Goal: Communication & Community: Ask a question

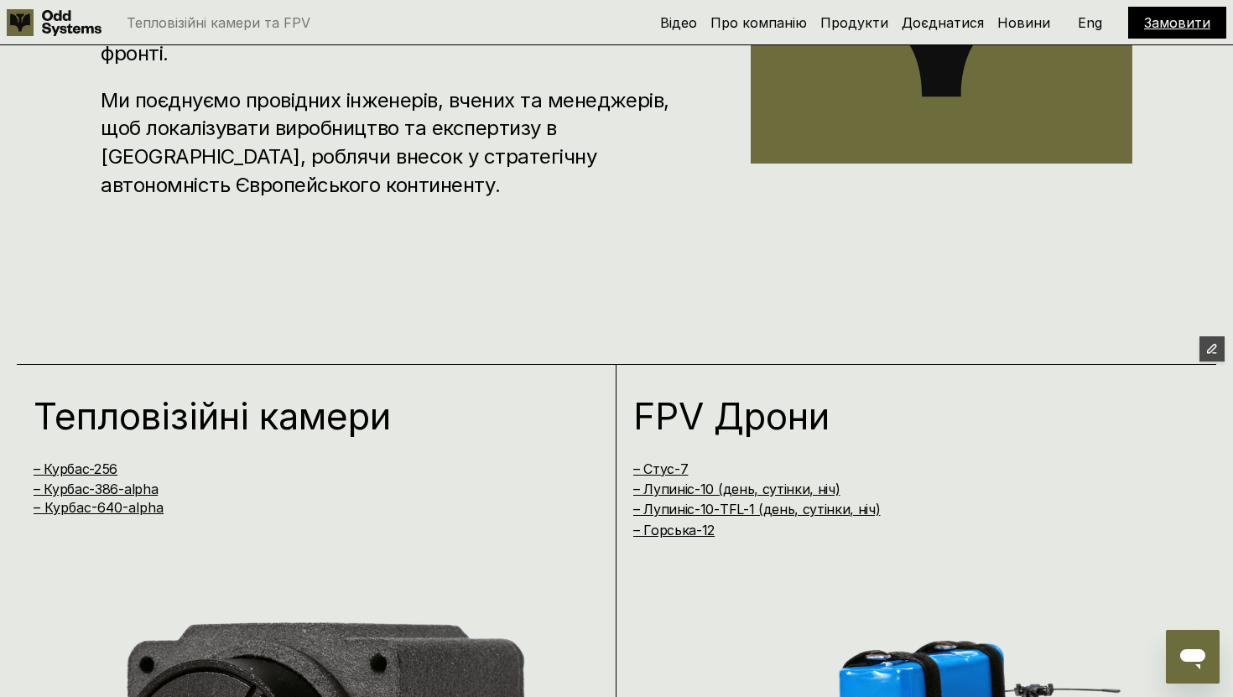
scroll to position [1067, 0]
click at [1204, 663] on icon "Open messaging window" at bounding box center [1193, 657] width 30 height 30
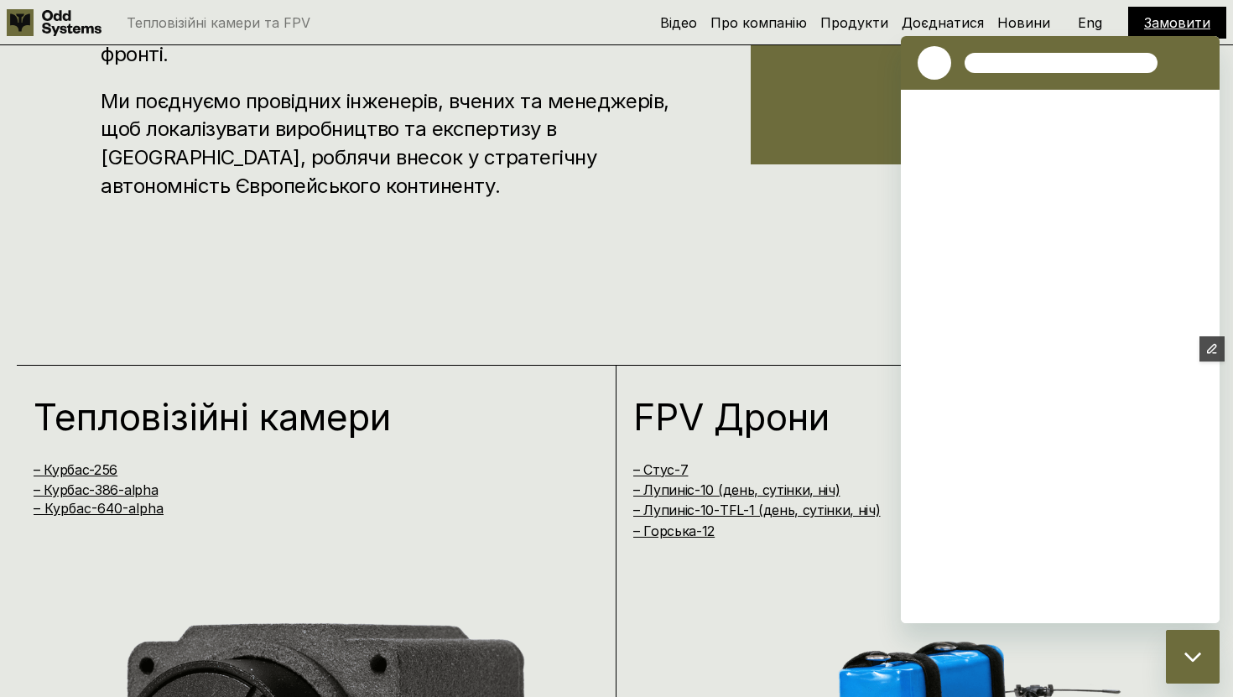
scroll to position [0, 0]
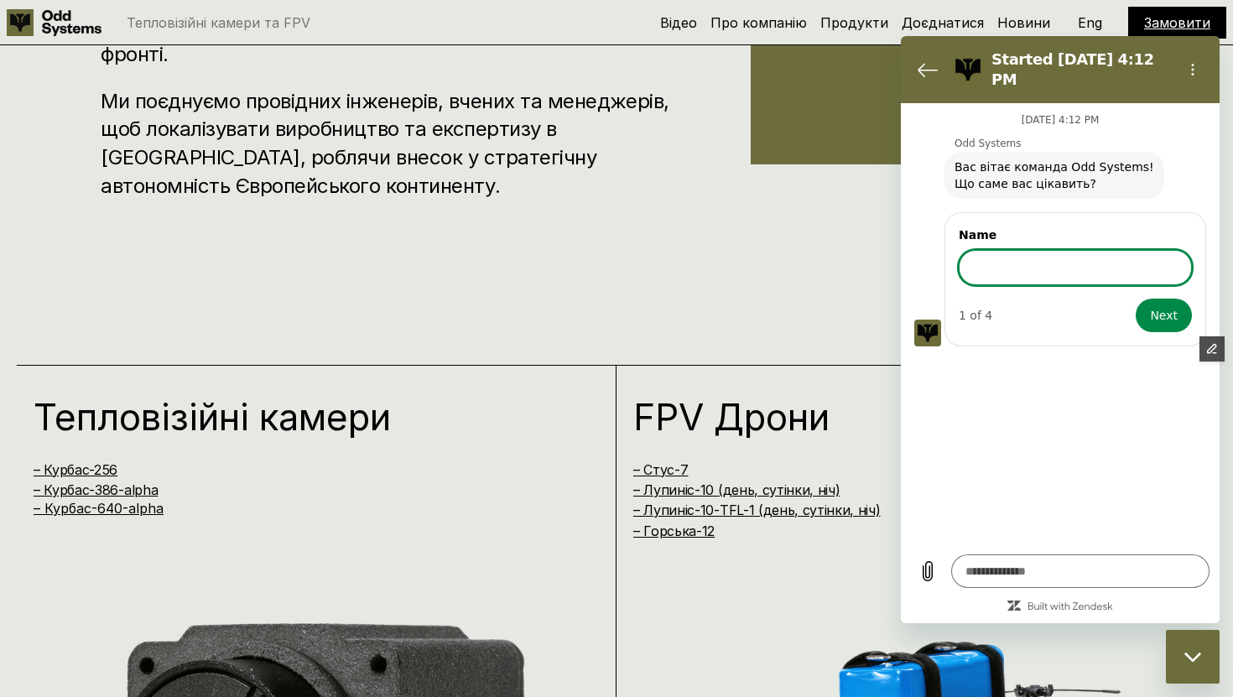
click at [1042, 262] on input "Name" at bounding box center [1075, 267] width 233 height 35
type input "******"
click at [1142, 303] on button "Next" at bounding box center [1164, 316] width 56 height 34
type textarea "*"
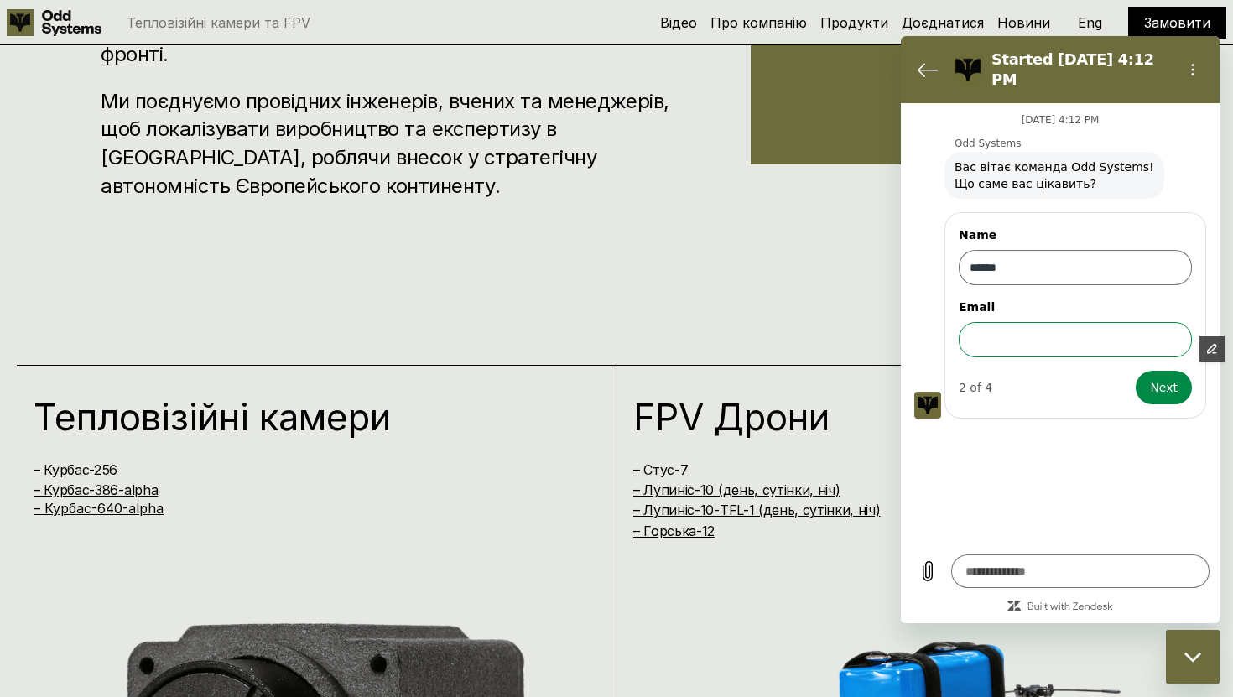
click at [983, 333] on input "Email" at bounding box center [1075, 339] width 233 height 35
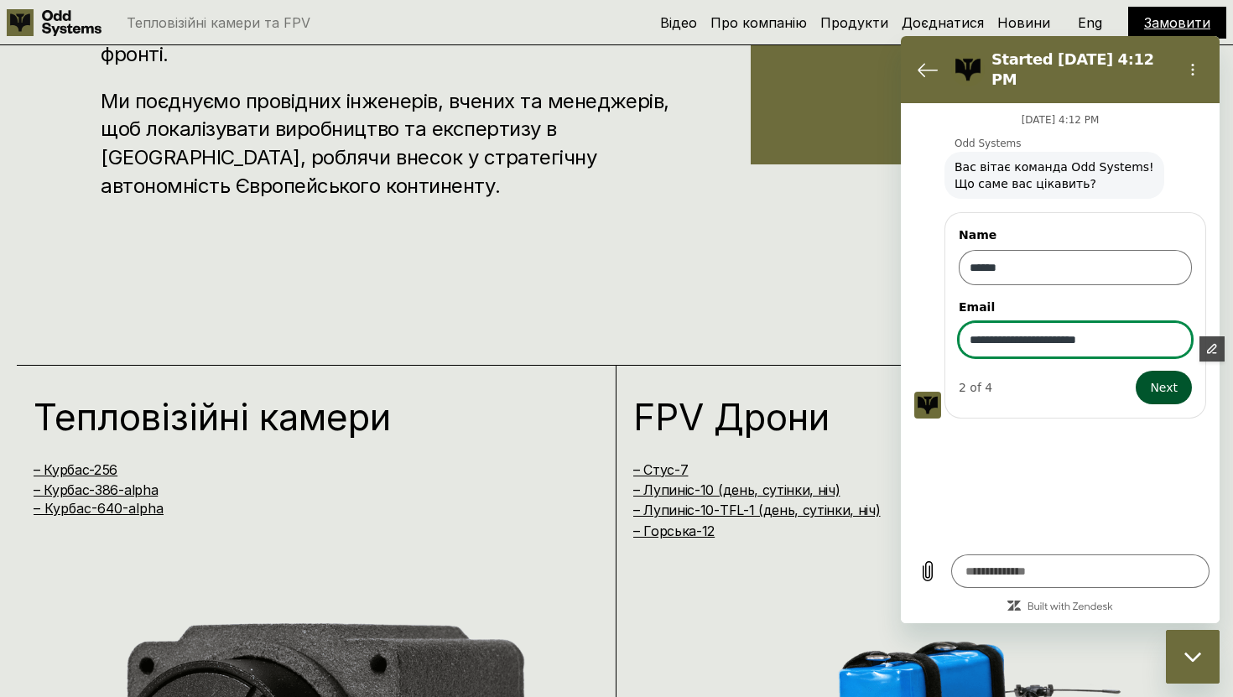
type input "**********"
click at [1175, 371] on button "Next" at bounding box center [1164, 388] width 56 height 34
type textarea "*"
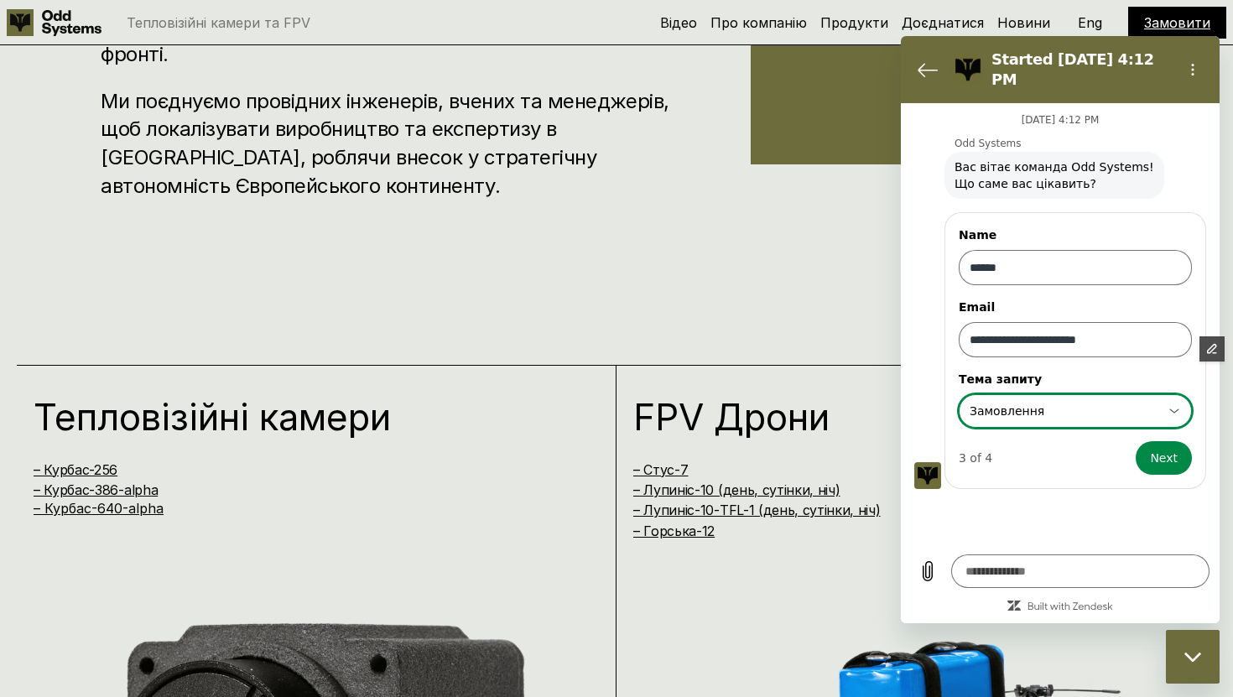
click at [1019, 396] on div "**********" at bounding box center [1065, 411] width 195 height 30
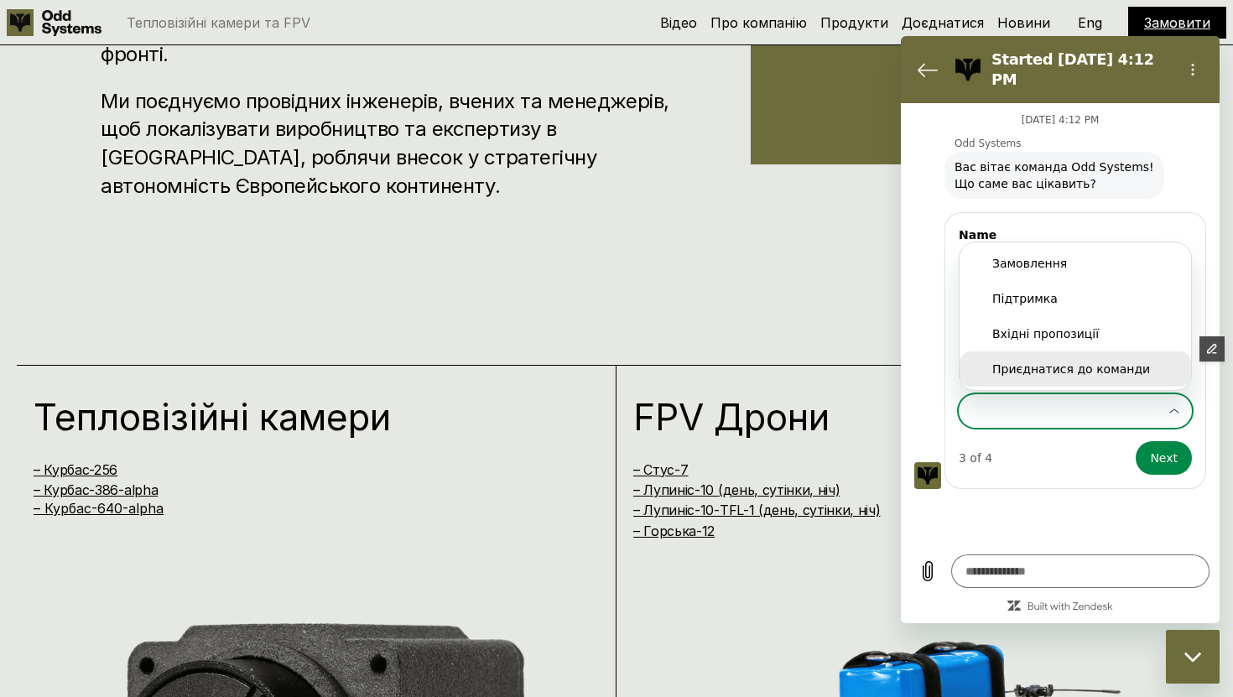
click at [1050, 361] on div "Приєднатися до команди" at bounding box center [1075, 369] width 166 height 17
type input "**********"
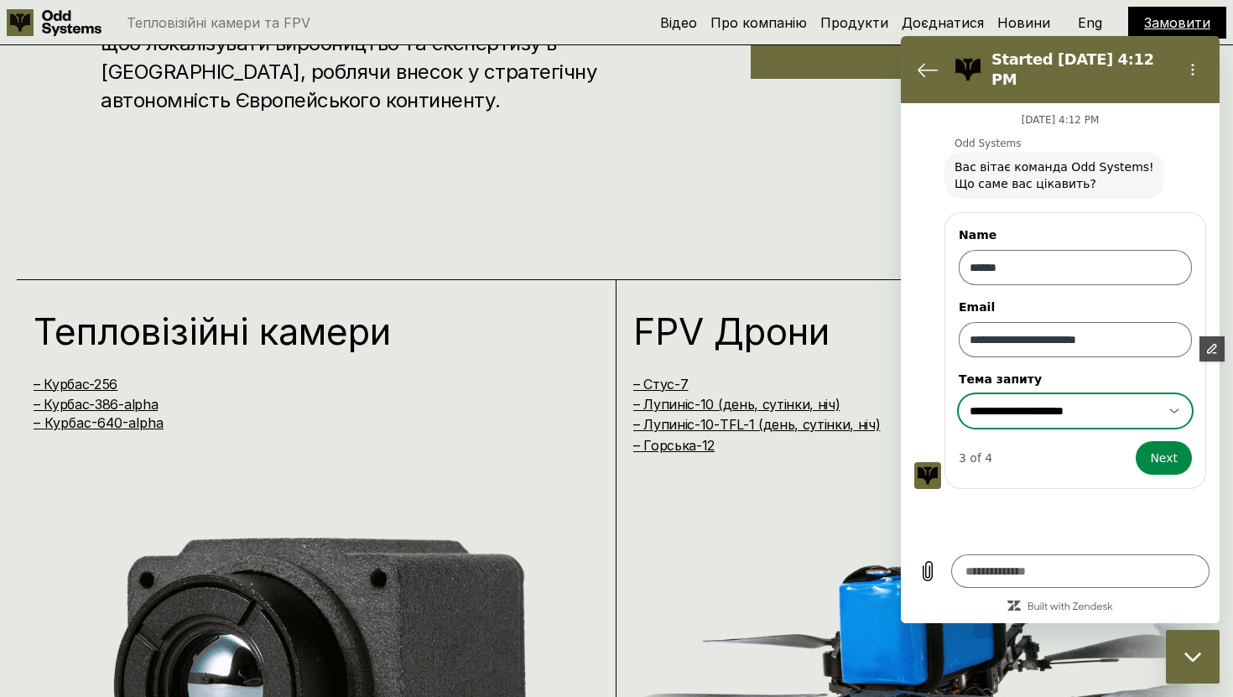
scroll to position [1165, 0]
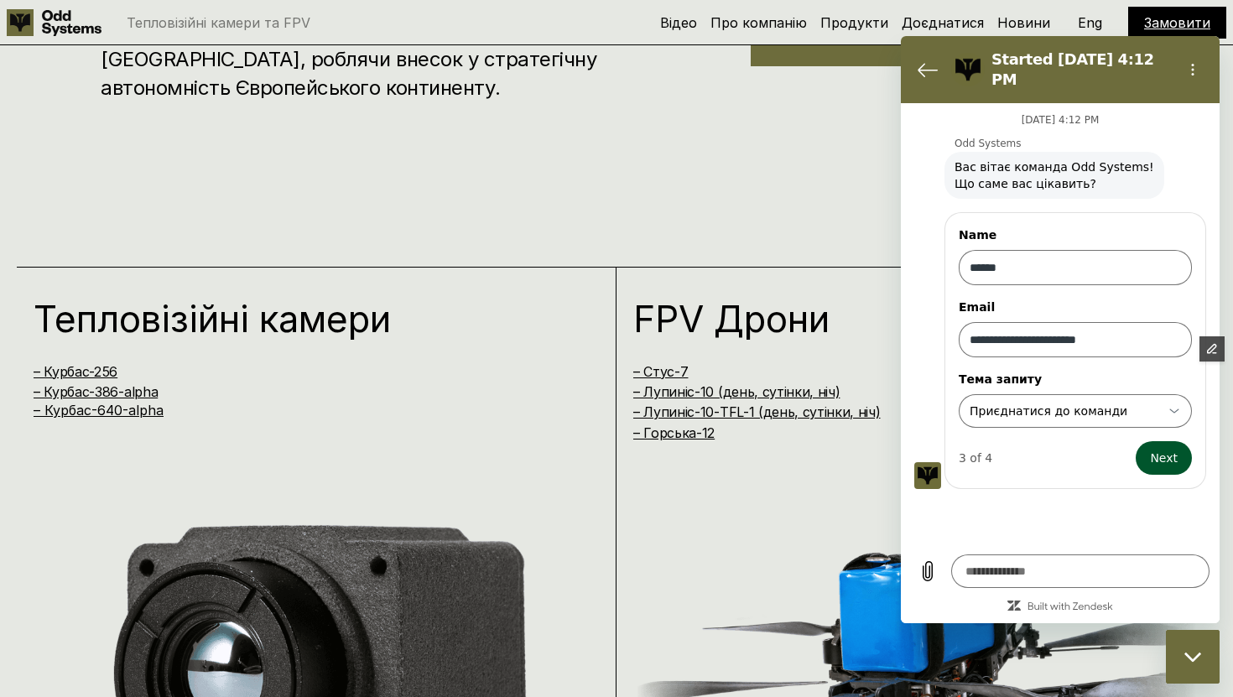
click at [1164, 452] on span "Next" at bounding box center [1164, 458] width 28 height 20
type textarea "*"
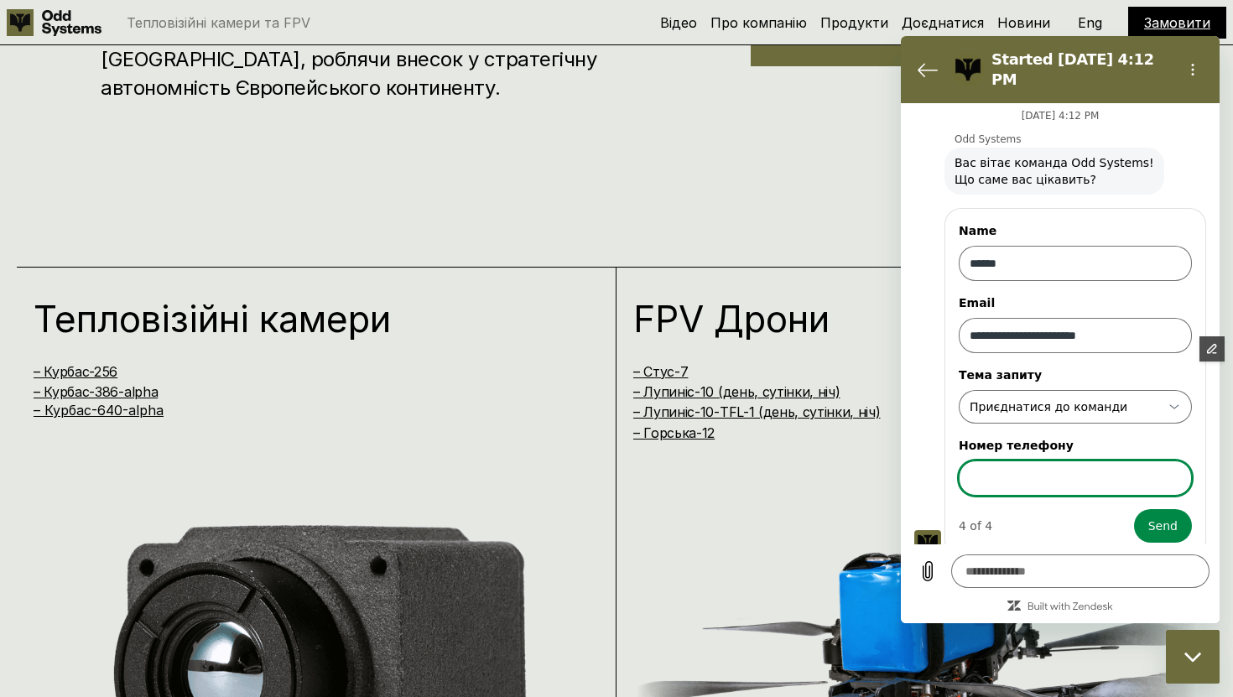
click at [1022, 466] on input "Номер телефону" at bounding box center [1075, 477] width 233 height 35
type input "**********"
click at [1165, 518] on span "Send" at bounding box center [1162, 526] width 29 height 20
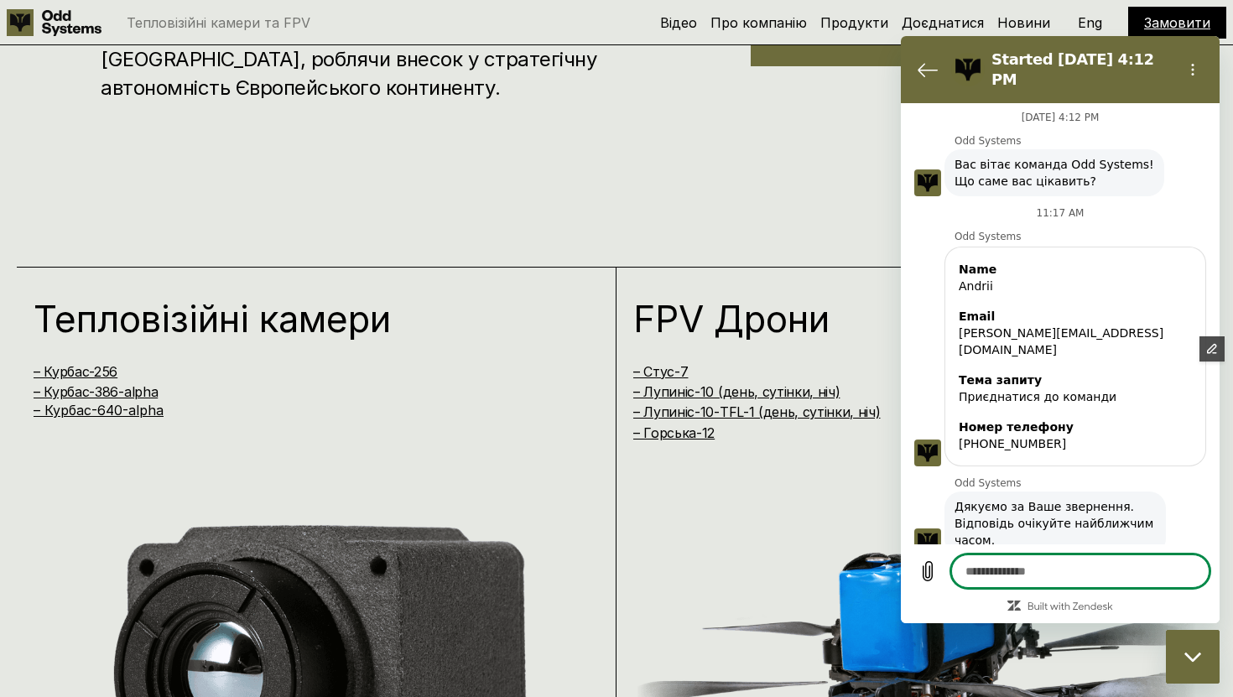
scroll to position [2, 0]
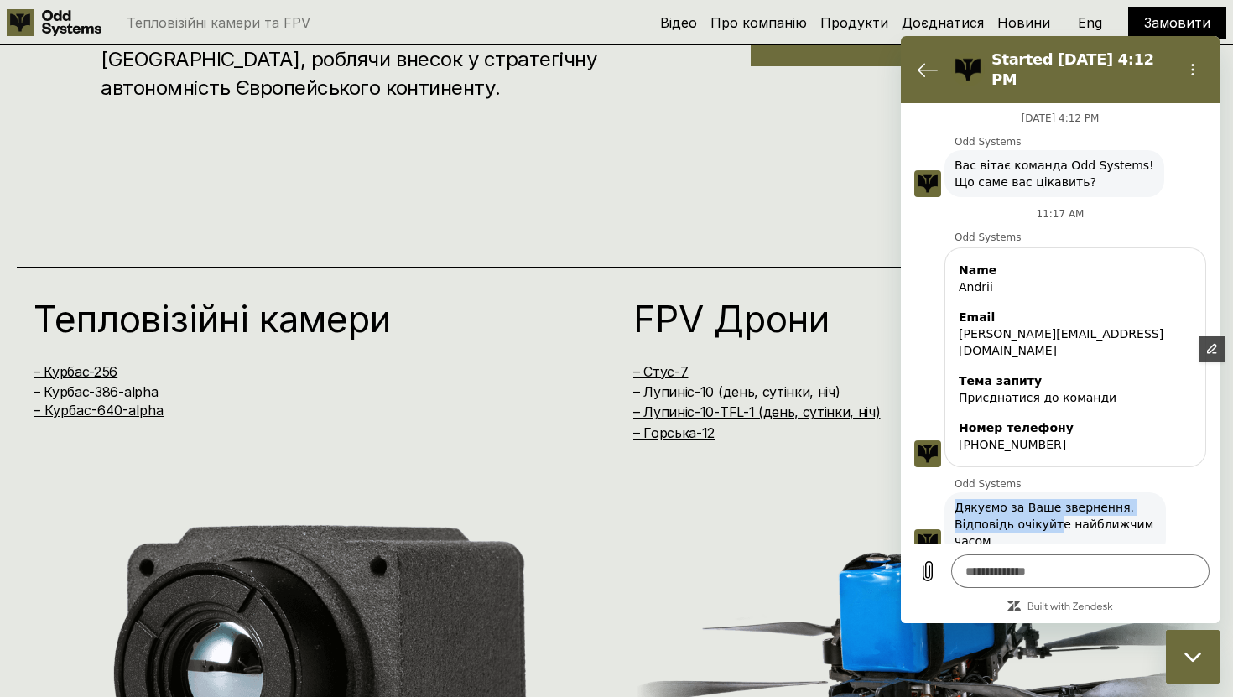
drag, startPoint x: 949, startPoint y: 482, endPoint x: 1048, endPoint y: 490, distance: 100.1
click at [1050, 492] on div "Odd Systems says: Дякуємо за Ваше звернення. Відповідь очікуйте найближчим часо…" at bounding box center [1054, 524] width 221 height 64
click at [1085, 499] on span "Дякуємо за Ваше звернення. Відповідь очікуйте найближчим часом." at bounding box center [1055, 524] width 201 height 50
click at [926, 357] on div "Name Andrii Email andrew.taganski@gmail.com Тема запиту Приєднатися до команди …" at bounding box center [1066, 354] width 305 height 223
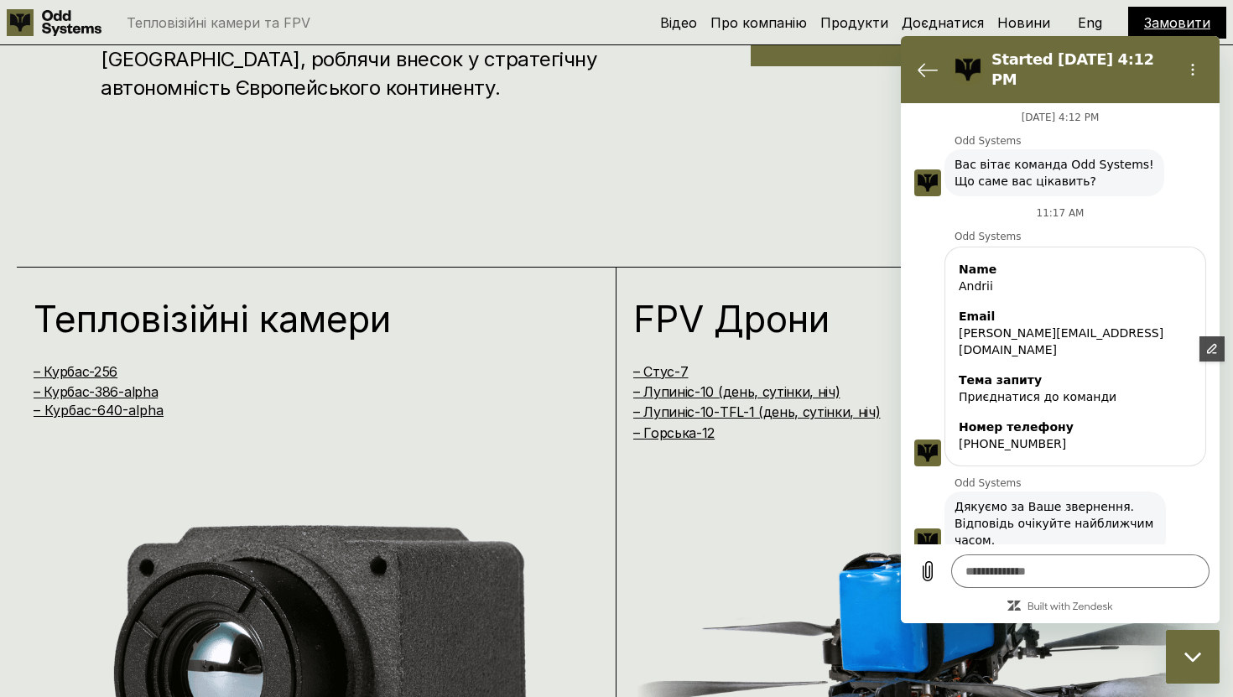
click at [933, 299] on div "Name Andrii Email andrew.taganski@gmail.com Тема запиту Приєднатися до команди …" at bounding box center [1066, 354] width 305 height 223
click at [938, 296] on div "Name Andrii Email andrew.taganski@gmail.com Тема запиту Приєднатися до команди …" at bounding box center [1066, 354] width 305 height 223
drag, startPoint x: 959, startPoint y: 477, endPoint x: 1019, endPoint y: 508, distance: 67.9
click at [1019, 508] on span "Дякуємо за Ваше звернення. Відповідь очікуйте найближчим часом." at bounding box center [1055, 523] width 201 height 50
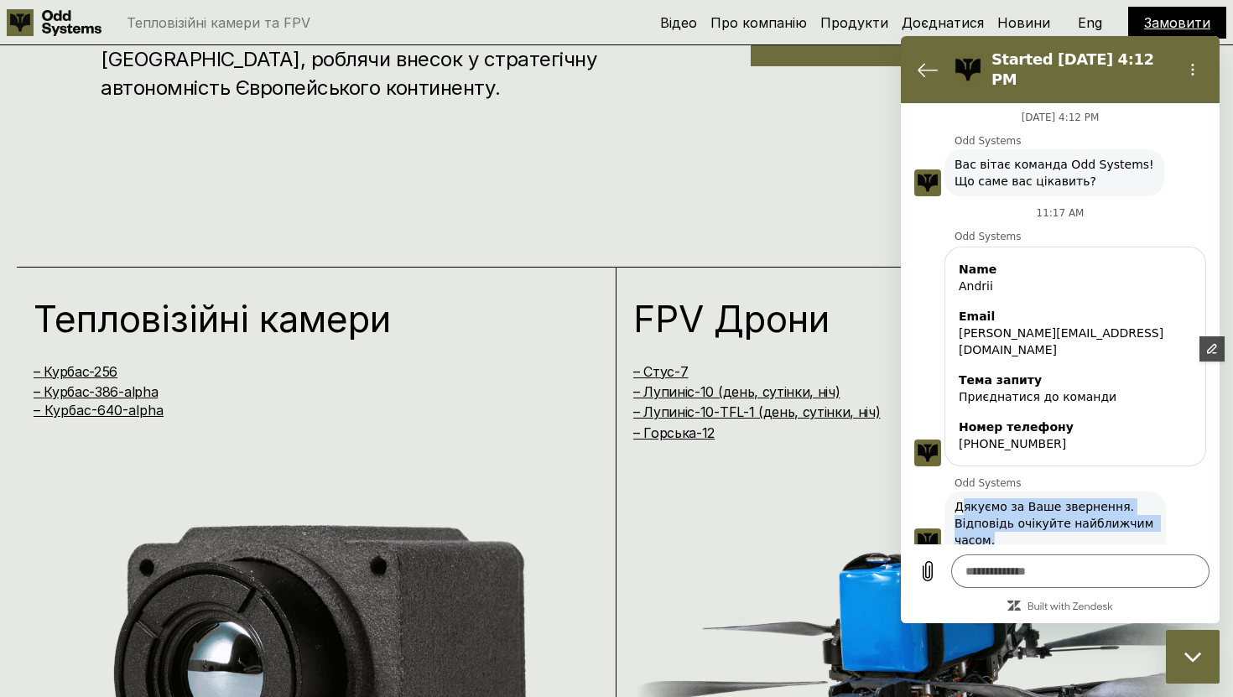
drag, startPoint x: 992, startPoint y: 514, endPoint x: 960, endPoint y: 480, distance: 47.5
click at [960, 498] on span "Дякуємо за Ваше звернення. Відповідь очікуйте найближчим часом." at bounding box center [1055, 523] width 201 height 50
click at [1013, 498] on span "Дякуємо за Ваше звернення. Відповідь очікуйте найближчим часом." at bounding box center [1055, 523] width 201 height 50
click at [943, 134] on div "Odd Systems Odd Systems says: Вас вітає команда Odd Systems! Що саме вас цікави…" at bounding box center [1066, 165] width 305 height 62
click at [1191, 650] on div "Close messaging window" at bounding box center [1193, 657] width 50 height 50
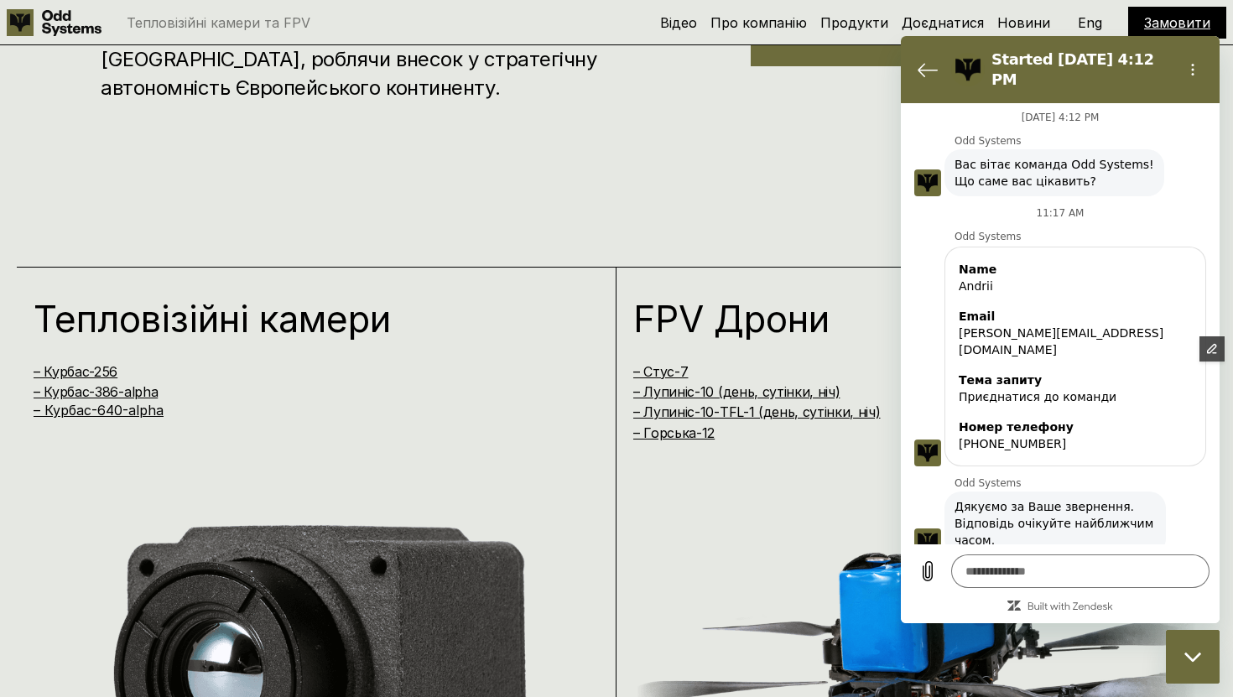
type textarea "*"
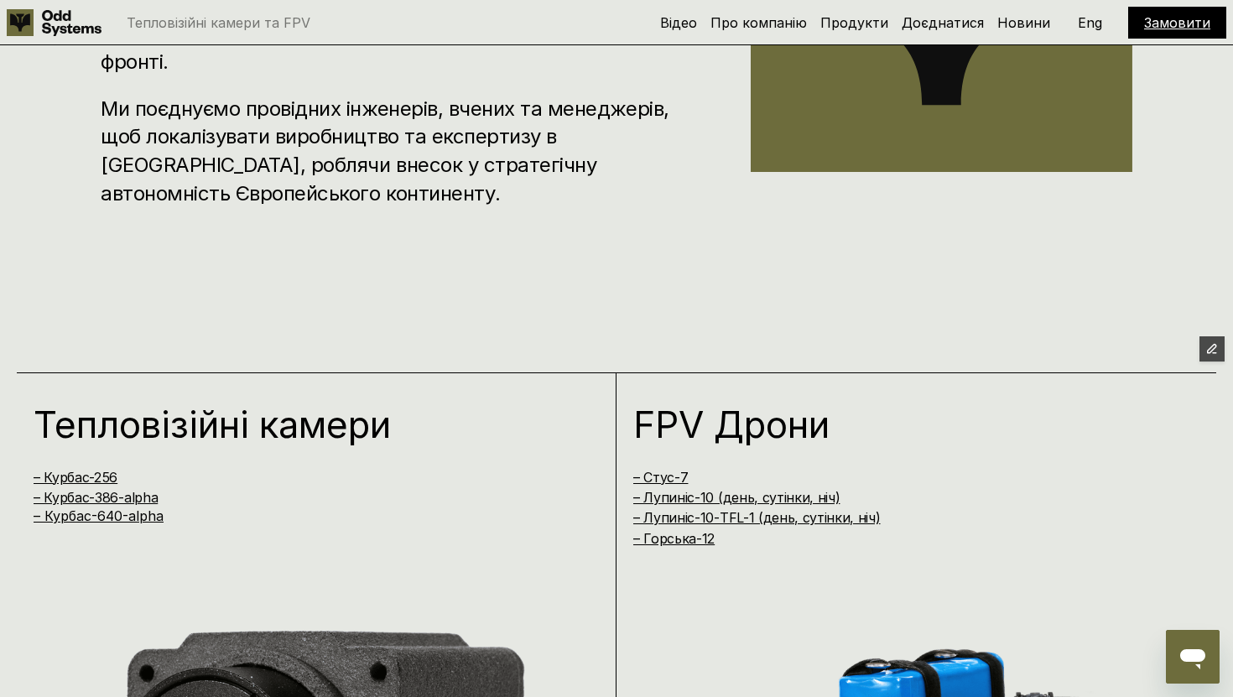
click at [1206, 663] on icon "Open messaging window" at bounding box center [1193, 657] width 30 height 30
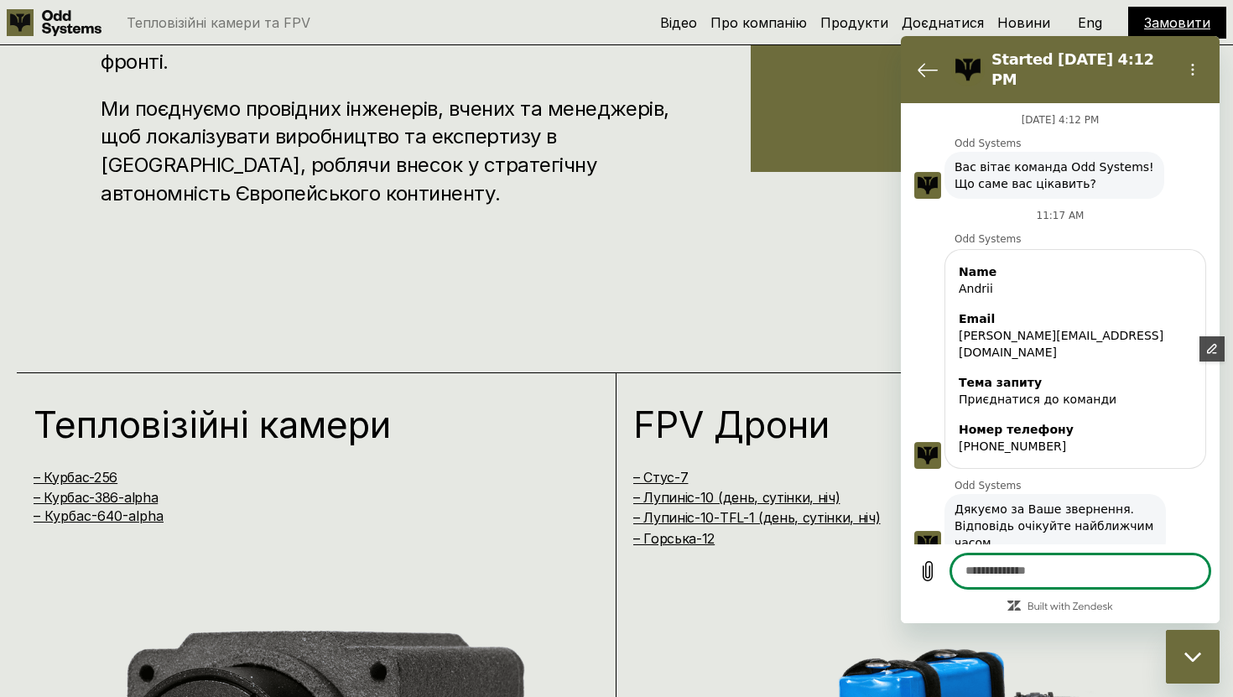
scroll to position [3, 0]
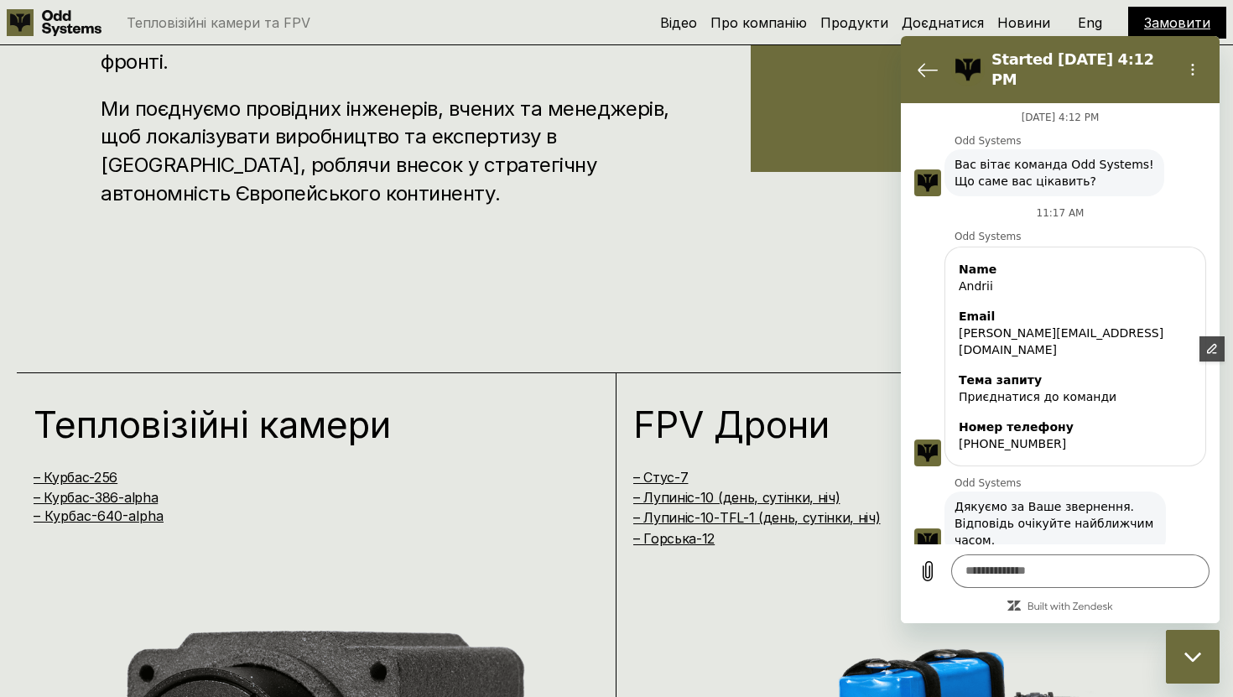
click at [1195, 663] on div "Close messaging window" at bounding box center [1193, 657] width 50 height 50
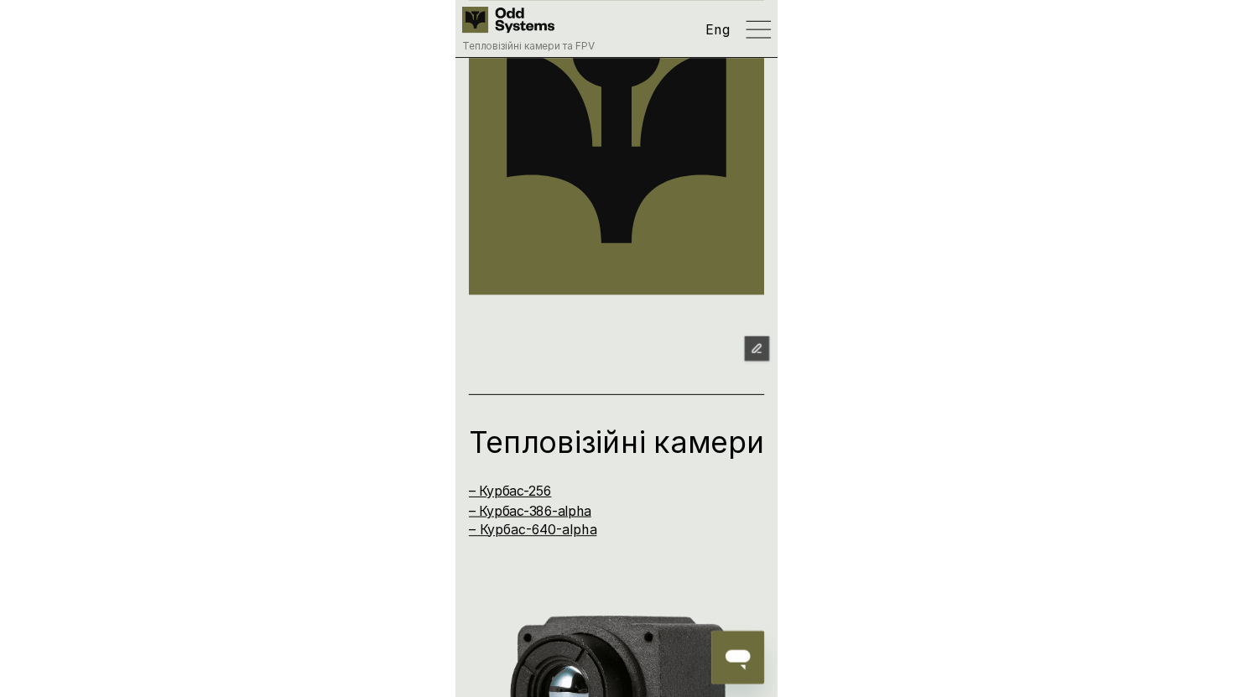
scroll to position [986, 0]
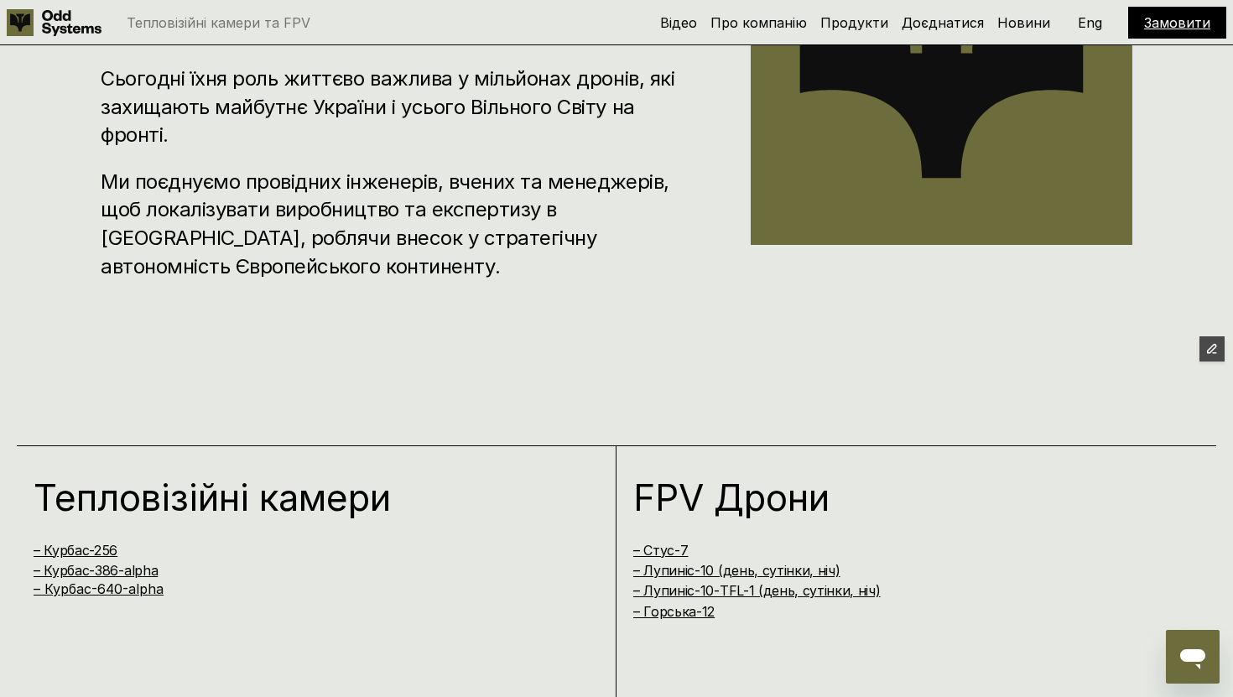
click at [1185, 657] on icon "Open messaging window" at bounding box center [1192, 659] width 25 height 20
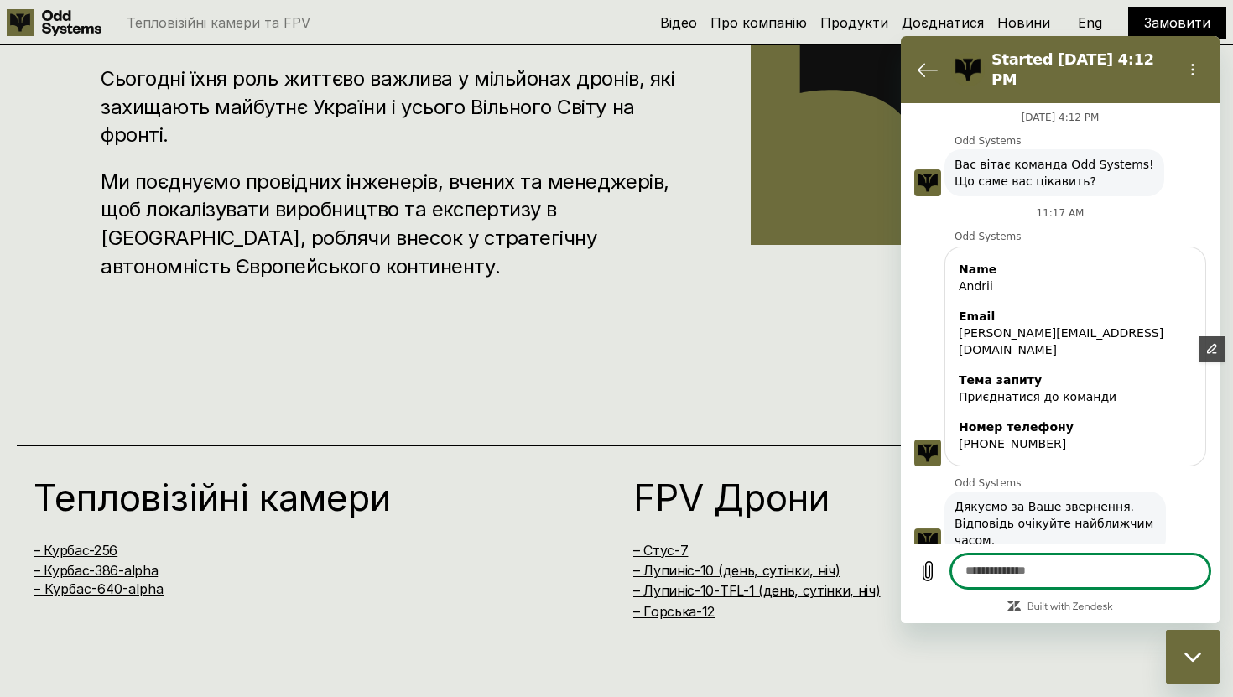
scroll to position [0, 0]
click at [1185, 649] on div "Close messaging window" at bounding box center [1193, 657] width 50 height 50
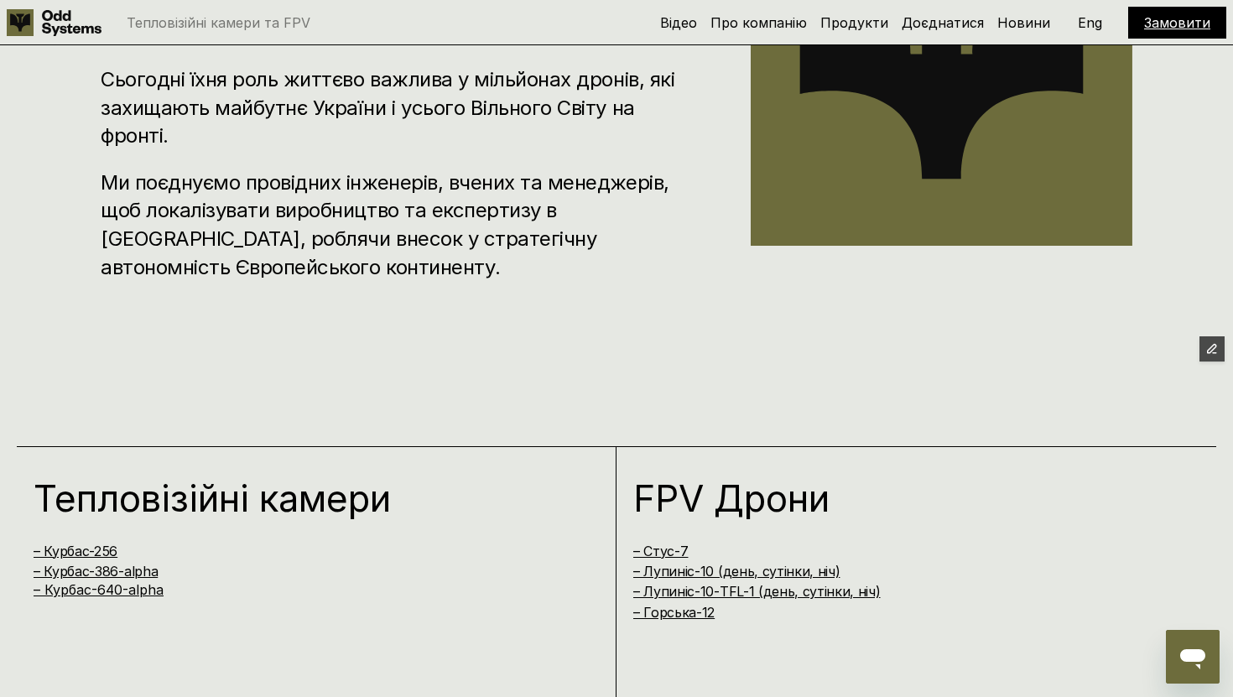
click at [1210, 665] on div "Open messaging window" at bounding box center [1193, 657] width 50 height 50
type textarea "*"
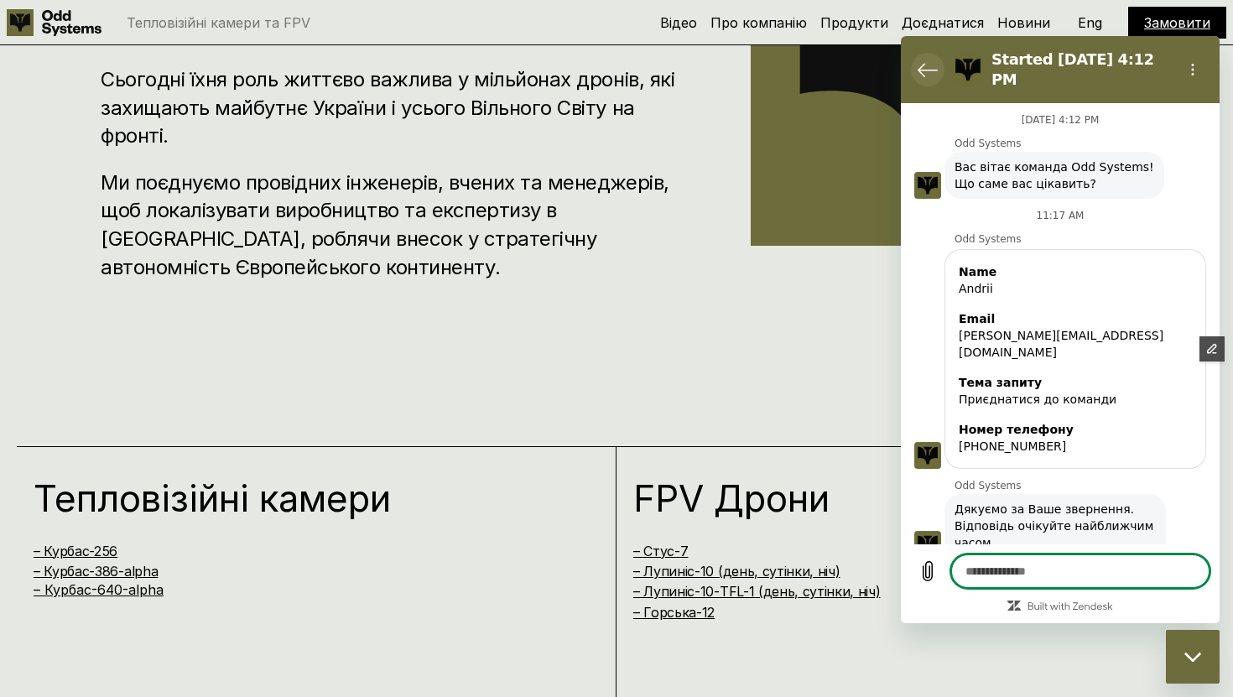
click at [929, 67] on icon "Back to the conversation list" at bounding box center [928, 70] width 20 height 20
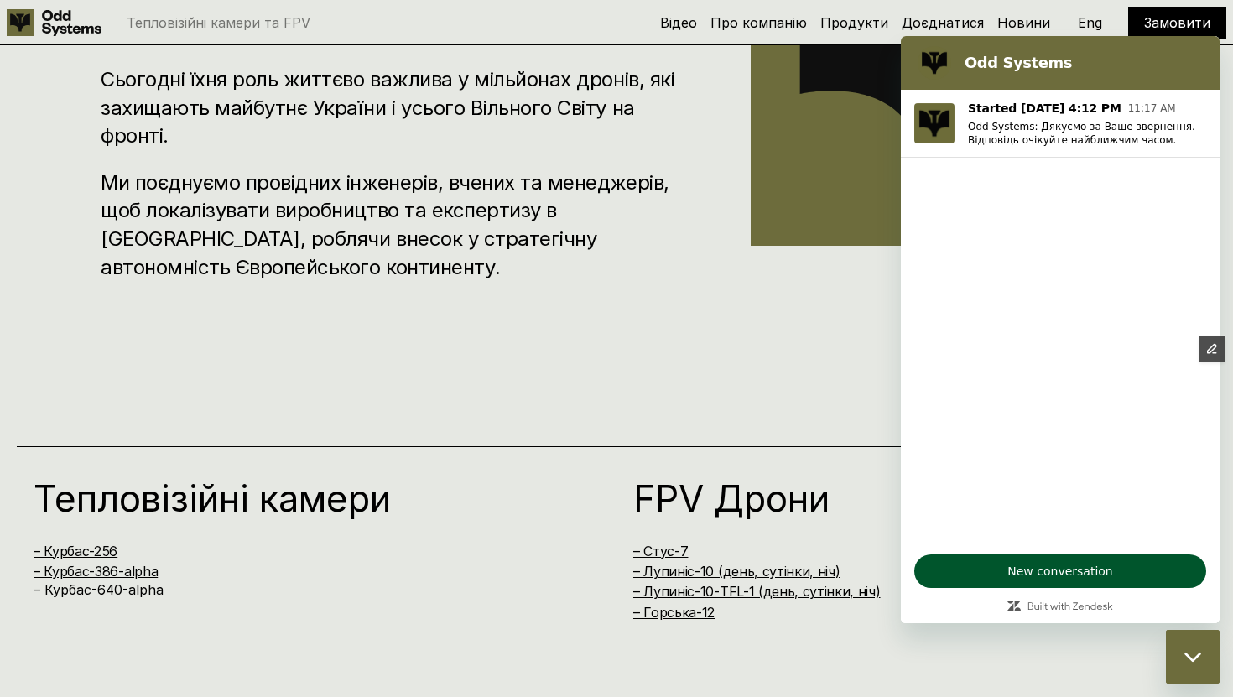
click at [1084, 571] on span "New conversation" at bounding box center [1060, 571] width 263 height 20
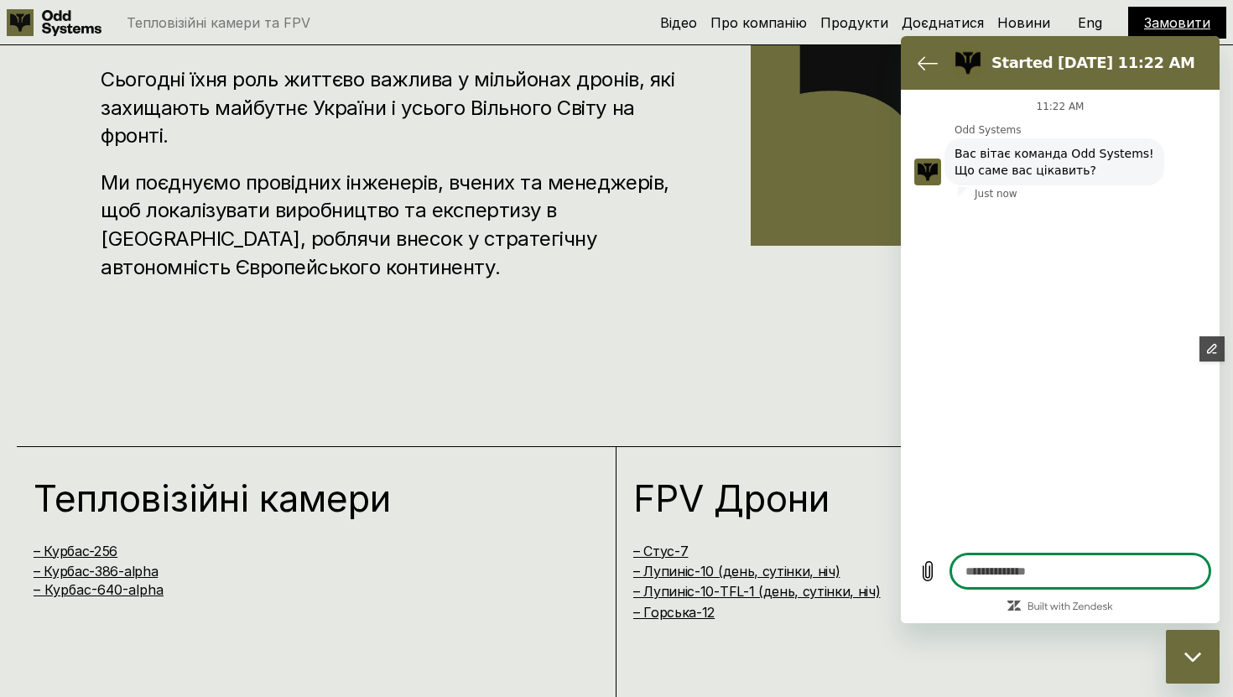
type textarea "*"
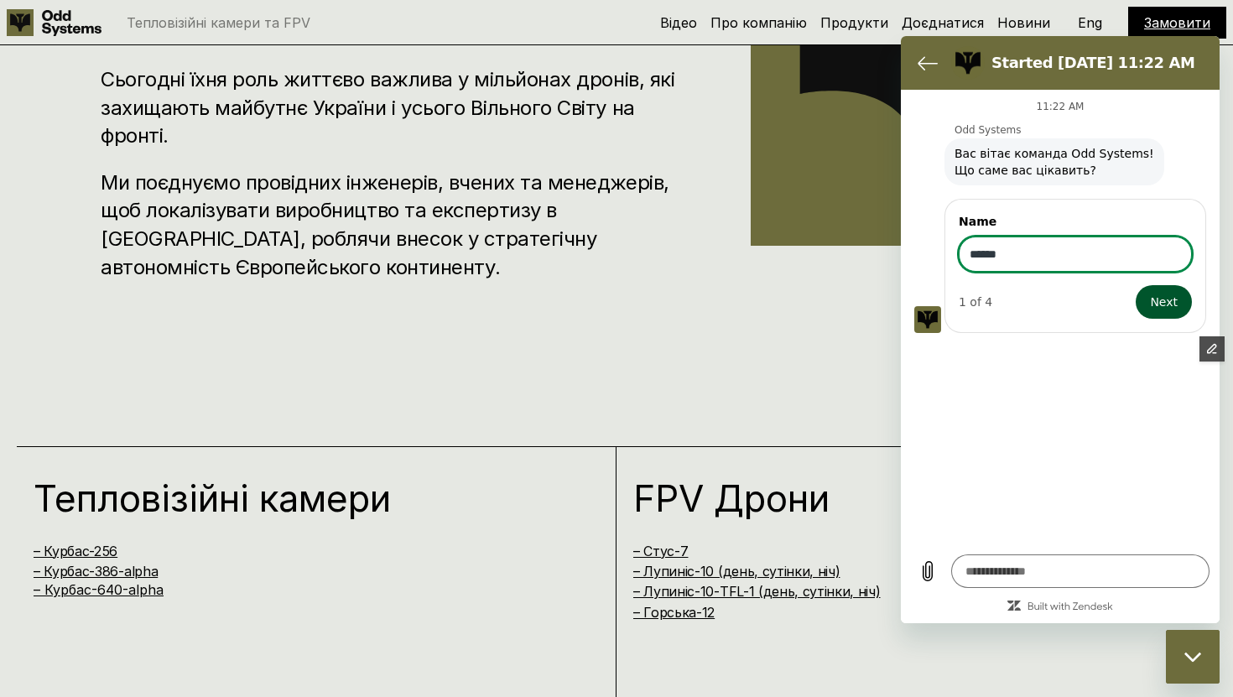
type input "******"
click at [1168, 302] on span "Next" at bounding box center [1164, 302] width 28 height 20
type textarea "*"
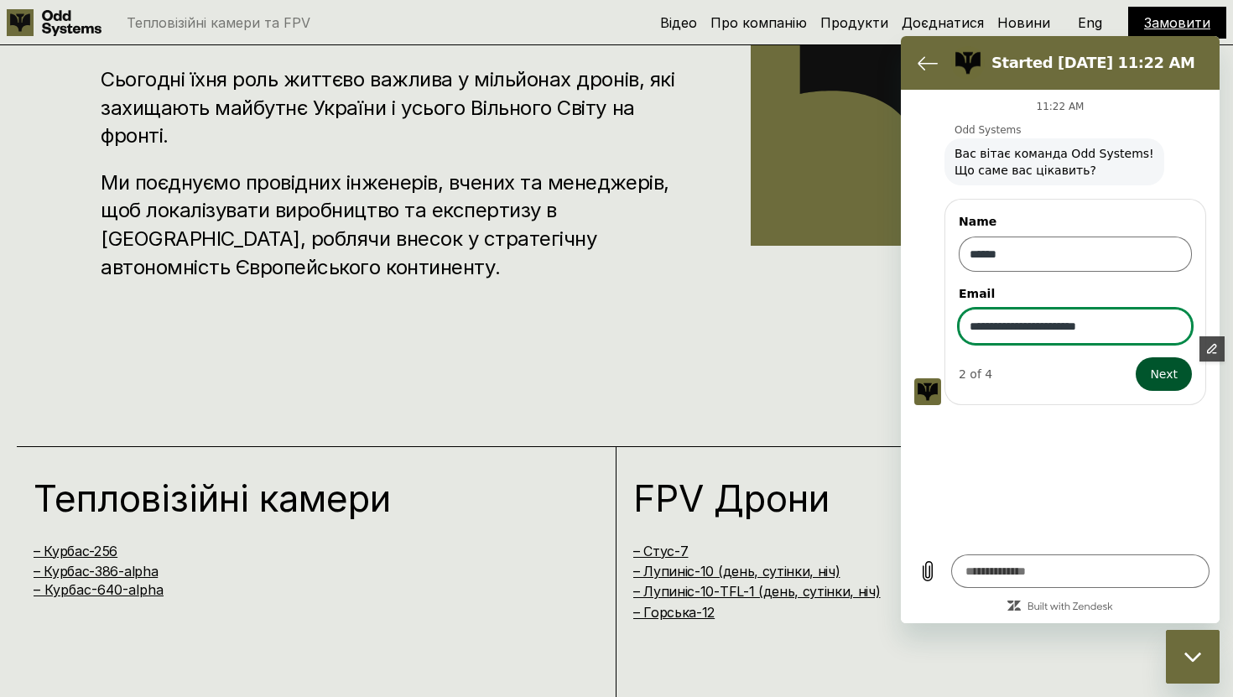
type input "**********"
click at [1172, 376] on span "Next" at bounding box center [1164, 374] width 28 height 20
type textarea "*"
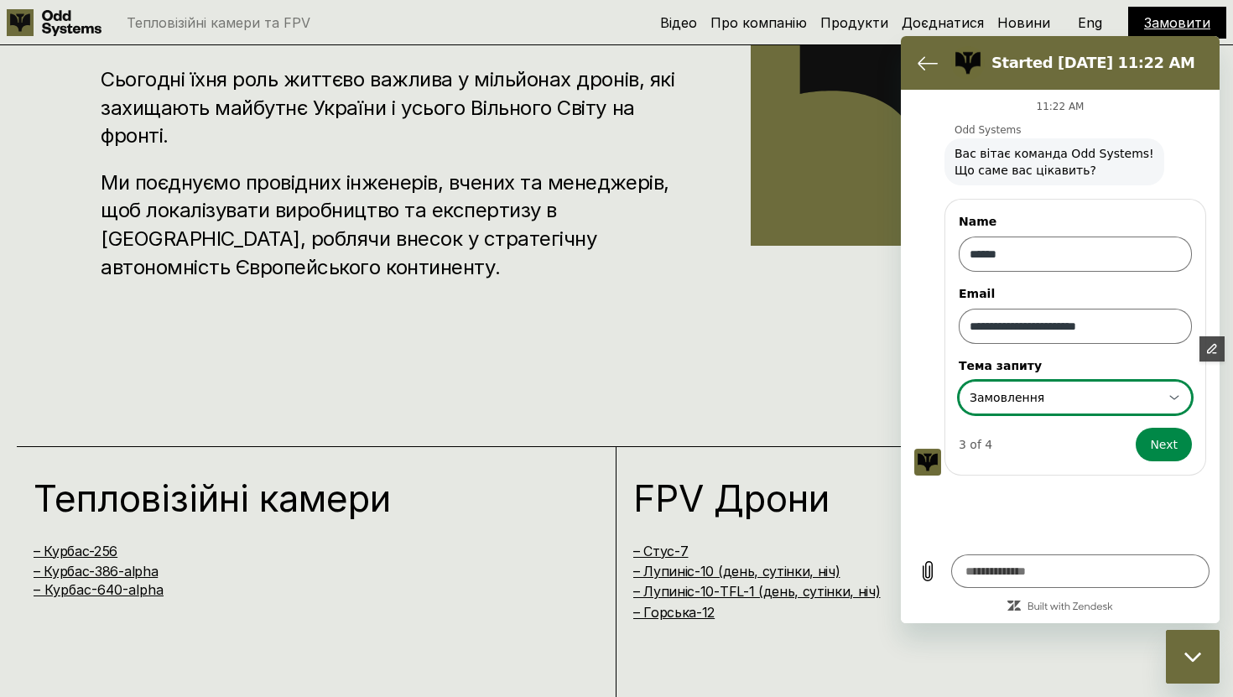
click at [1059, 403] on div "**********" at bounding box center [1065, 397] width 195 height 30
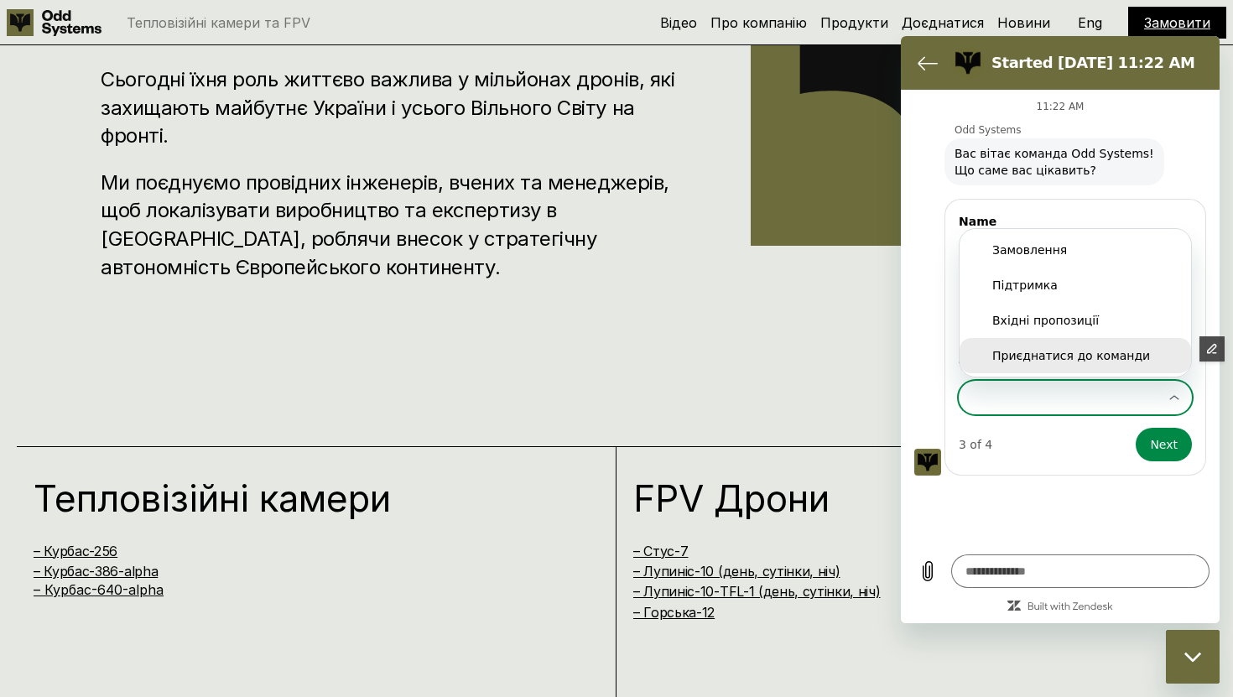
click at [1048, 361] on div "Приєднатися до команди" at bounding box center [1075, 355] width 166 height 17
type input "**********"
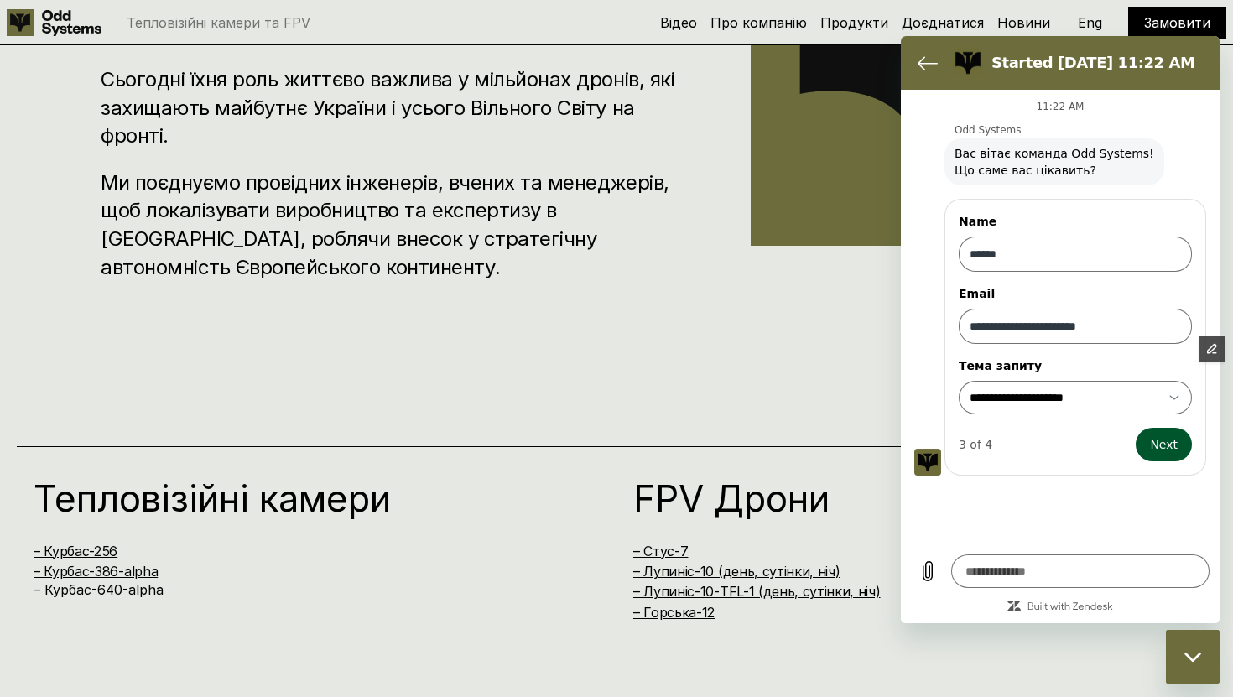
click at [1160, 453] on span "Next" at bounding box center [1164, 444] width 28 height 20
type textarea "*"
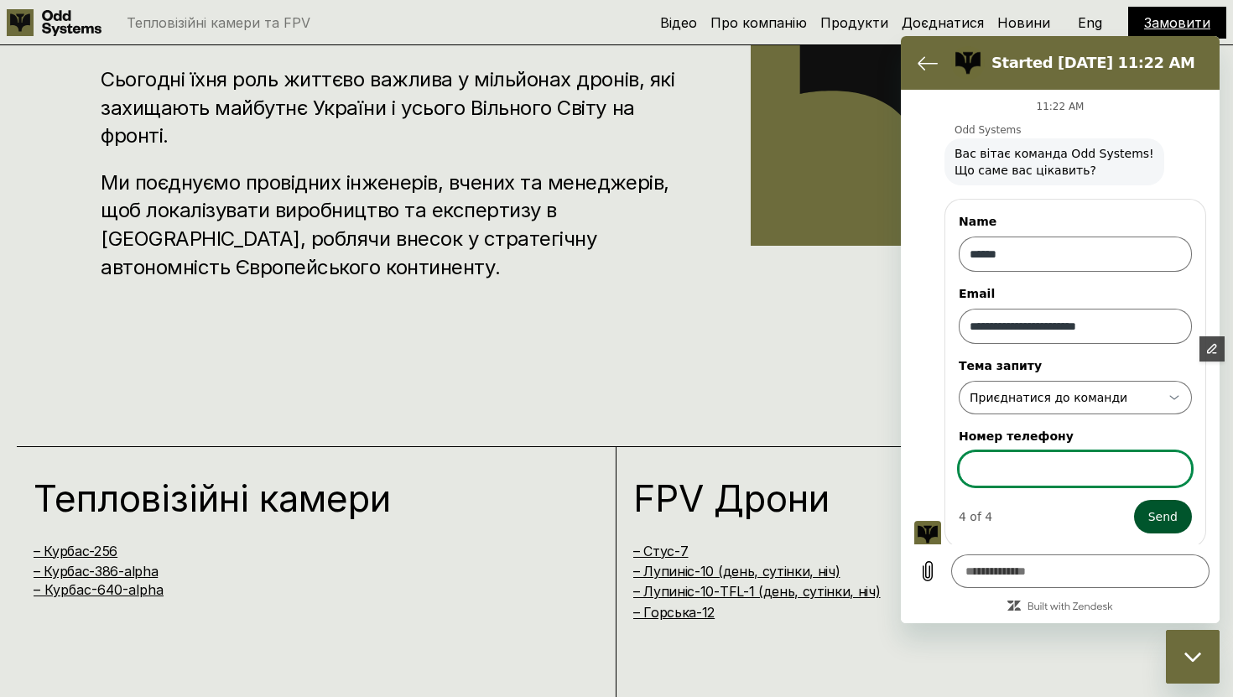
scroll to position [4, 0]
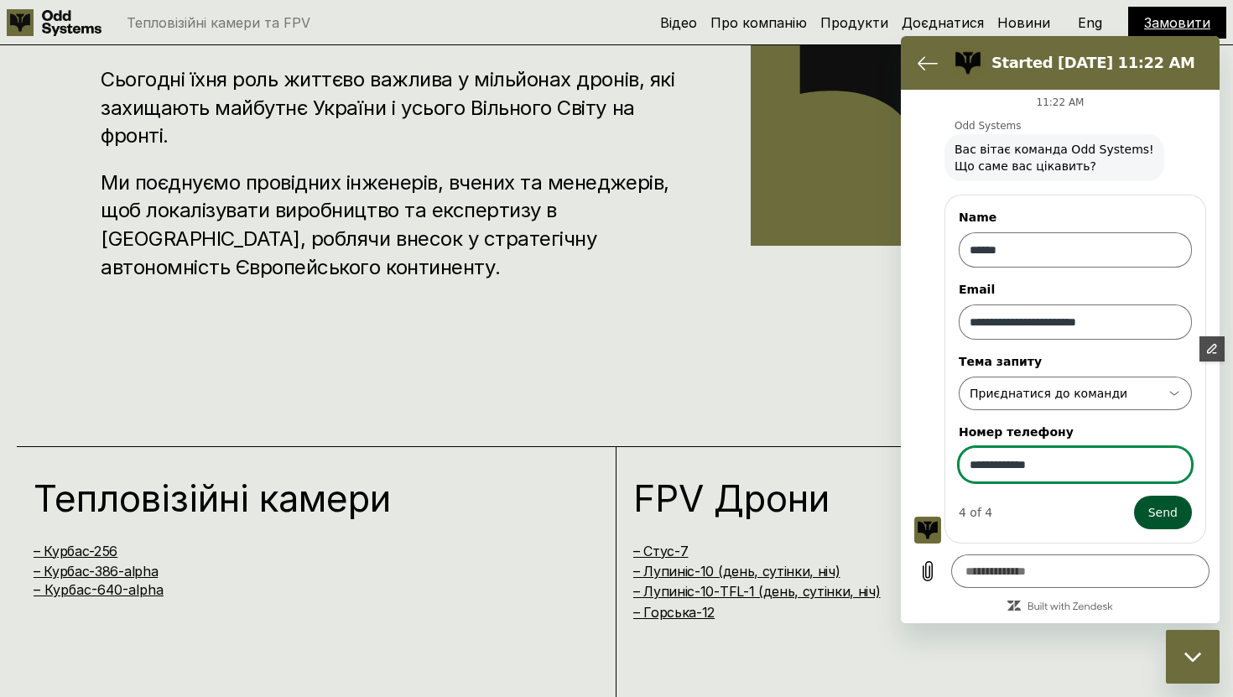
type input "**********"
click at [1155, 513] on span "Send" at bounding box center [1162, 512] width 29 height 20
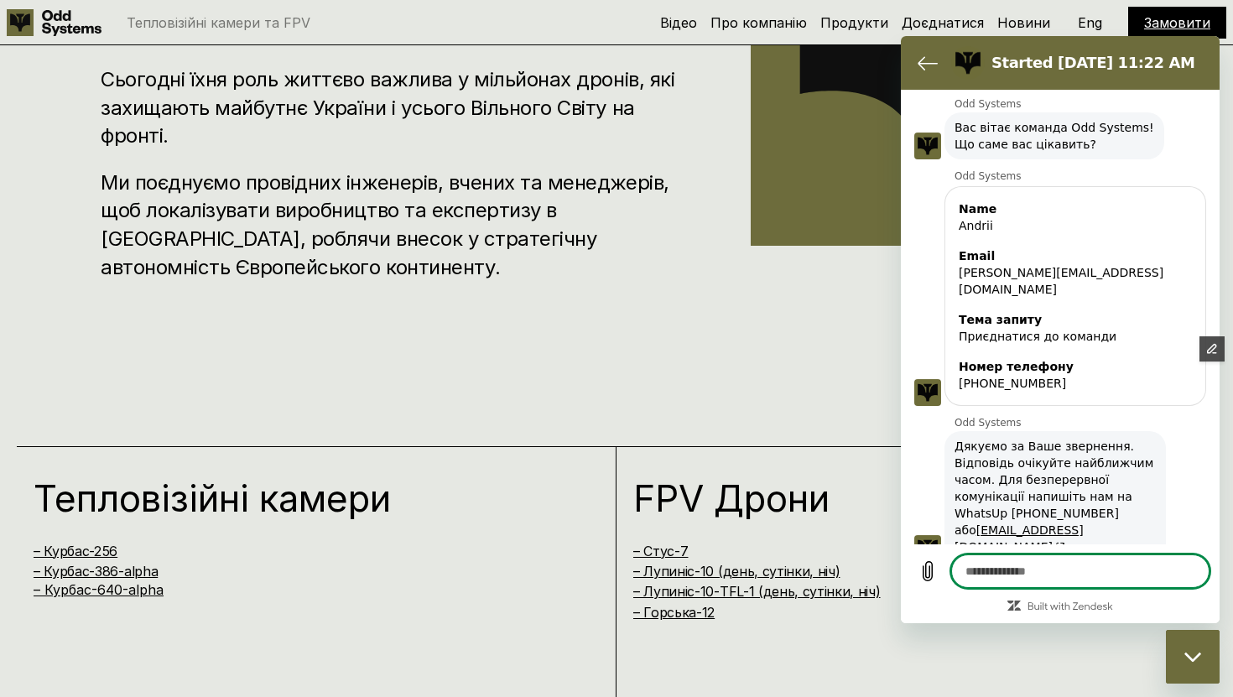
scroll to position [29, 0]
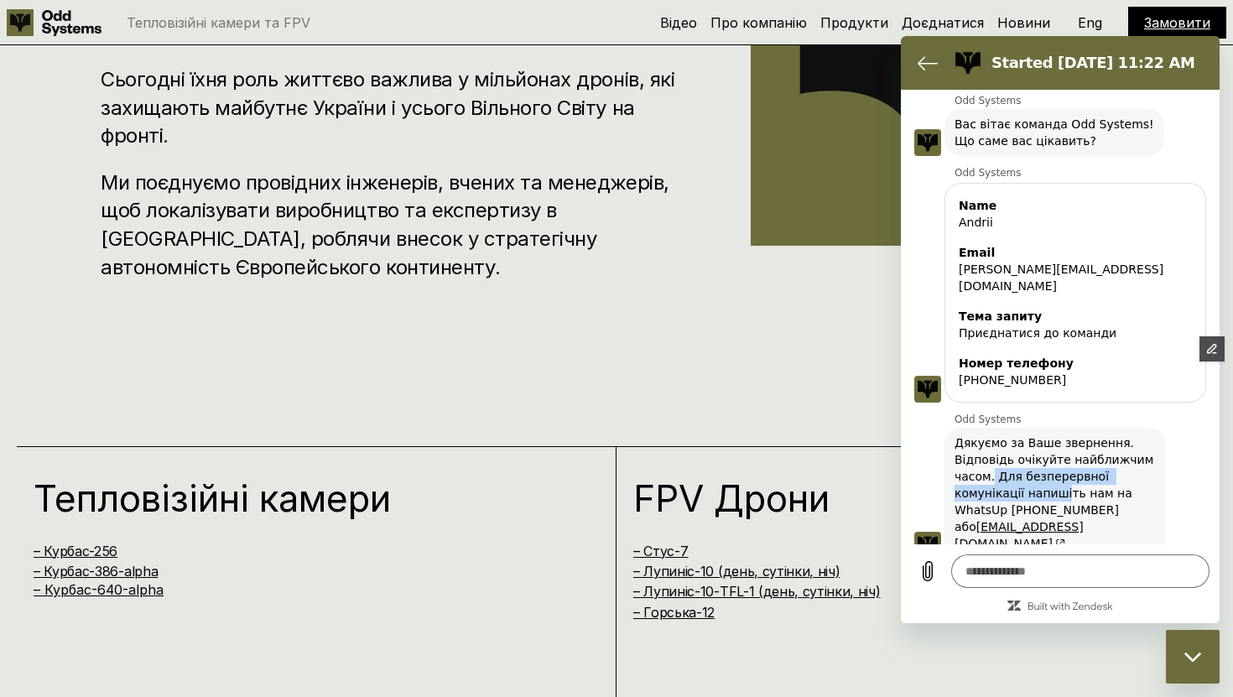
drag, startPoint x: 992, startPoint y: 457, endPoint x: 1063, endPoint y: 476, distance: 72.8
click at [1063, 476] on span "Дякуємо за Ваше звернення. Відповідь очікуйте найближчим часом. Для безперервно…" at bounding box center [1055, 492] width 201 height 117
click at [1108, 473] on span "Дякуємо за Ваше звернення. Відповідь очікуйте найближчим часом. Для безперервно…" at bounding box center [1055, 492] width 201 height 117
drag, startPoint x: 1017, startPoint y: 493, endPoint x: 1110, endPoint y: 493, distance: 93.1
click at [1110, 493] on span "Дякуємо за Ваше звернення. Відповідь очікуйте найближчим часом. Для безперервно…" at bounding box center [1055, 492] width 201 height 117
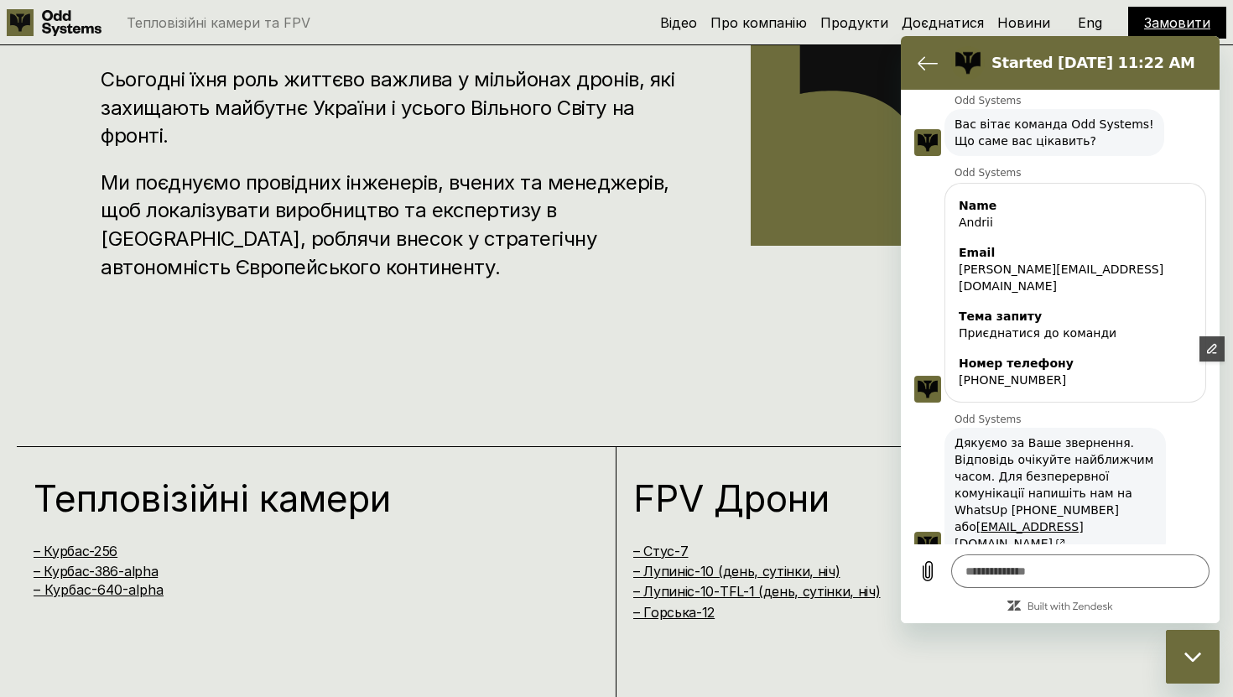
click at [1125, 482] on span "Дякуємо за Ваше звернення. Відповідь очікуйте найближчим часом. Для безперервно…" at bounding box center [1055, 492] width 201 height 117
click at [1028, 460] on span "Дякуємо за Ваше звернення. Відповідь очікуйте найближчим часом. Для безперервно…" at bounding box center [1055, 492] width 201 height 117
click at [1192, 74] on div "Started Sep 24 at 11:22 AM" at bounding box center [1073, 63] width 258 height 34
click at [1085, 390] on div "11:22 AM Odd Systems Odd Systems says: Вас вітає команда Odd Systems! Що саме в…" at bounding box center [1060, 317] width 319 height 455
click at [1184, 648] on div "Close messaging window" at bounding box center [1193, 657] width 50 height 50
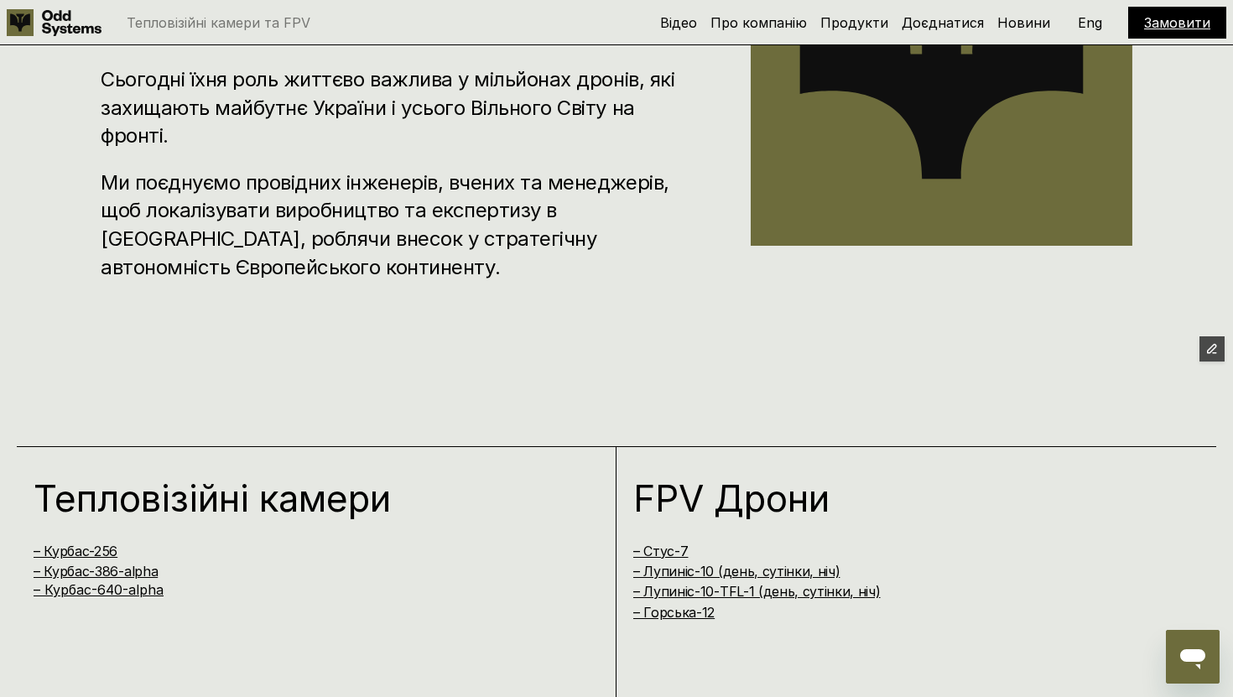
click at [921, 332] on div "Odd Systems розробляє та виготовляє тепловізійні камери та FPV дрони Камери — г…" at bounding box center [616, 64] width 1233 height 697
click at [680, 299] on div "Odd Systems розробляє та виготовляє тепловізійні камери та FPV дрони Камери — г…" at bounding box center [616, 64] width 1233 height 697
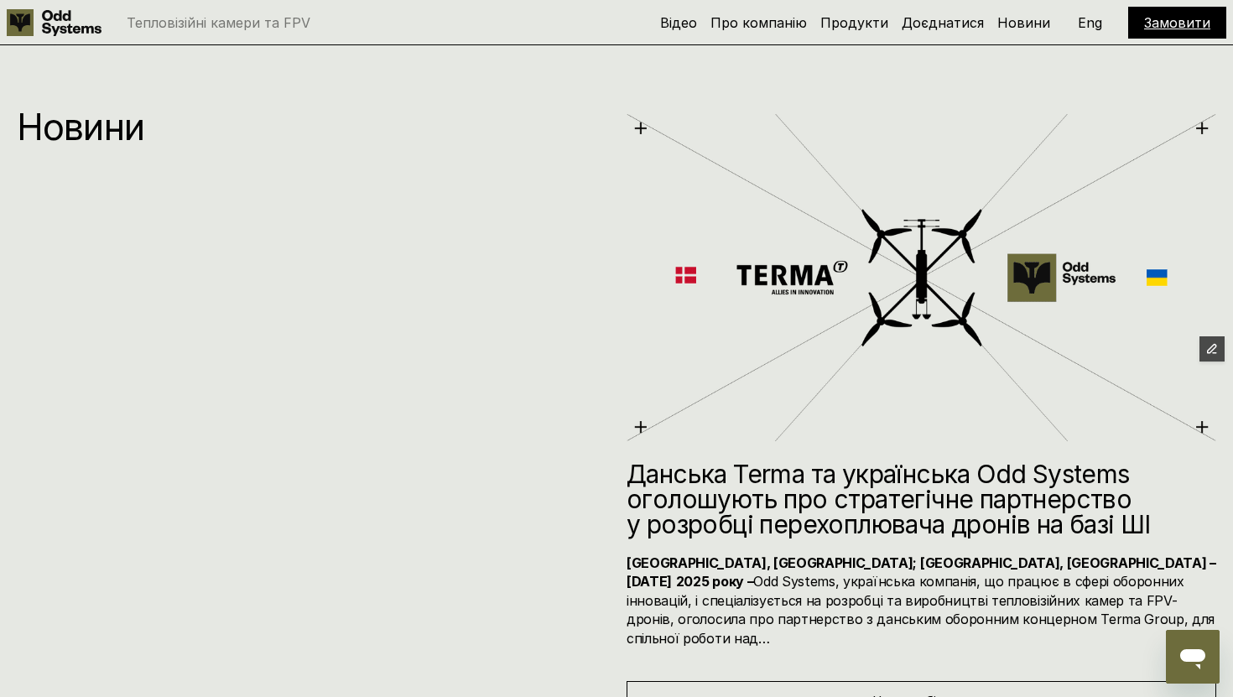
scroll to position [8312, 0]
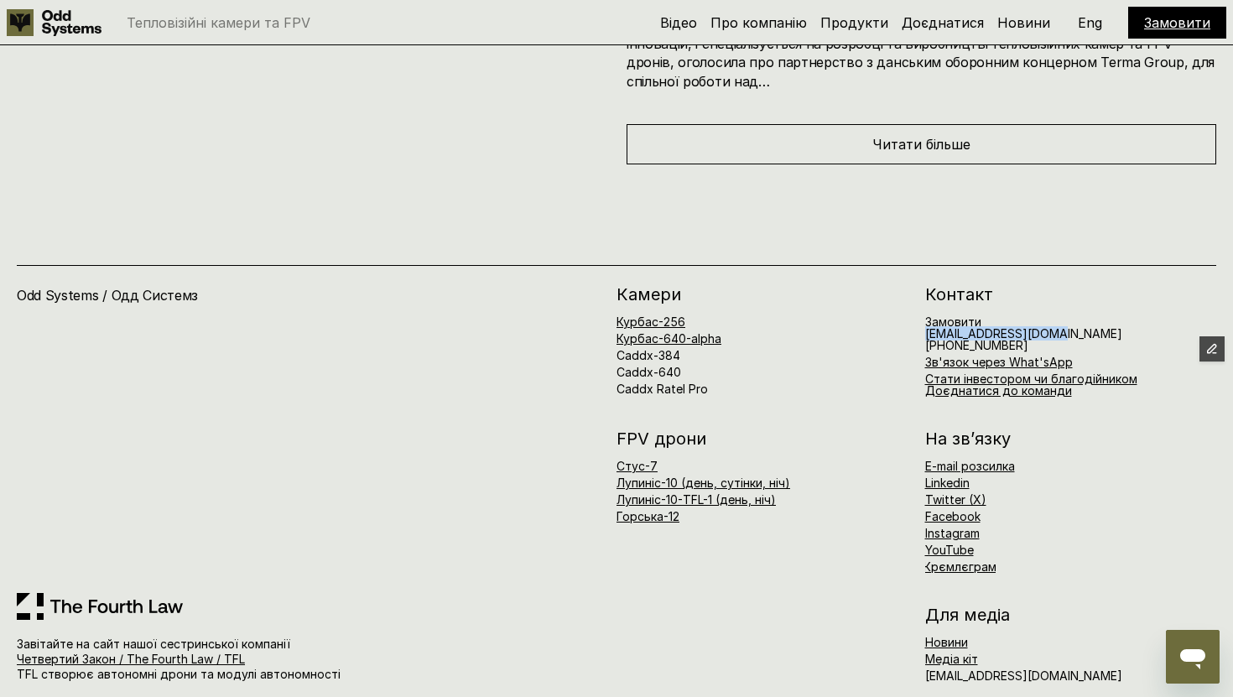
drag, startPoint x: 926, startPoint y: 315, endPoint x: 1056, endPoint y: 314, distance: 130.0
click at [1056, 316] on div "Замовити orders@oddsystems.io +380676413434 Зв'язок через What'sApp Стати інвес…" at bounding box center [1071, 356] width 292 height 81
click at [1064, 316] on div "Замовити orders@oddsystems.io +380676413434 Зв'язок через What'sApp Стати інвес…" at bounding box center [1071, 356] width 292 height 81
click at [833, 220] on div "Odd Systems / Одд Системз Завітайте на сайт нашої сестринської компанії Четверт…" at bounding box center [616, 439] width 1233 height 551
click at [609, 212] on div "Odd Systems / Одд Системз Завітайте на сайт нашої сестринської компанії Четверт…" at bounding box center [616, 439] width 1233 height 551
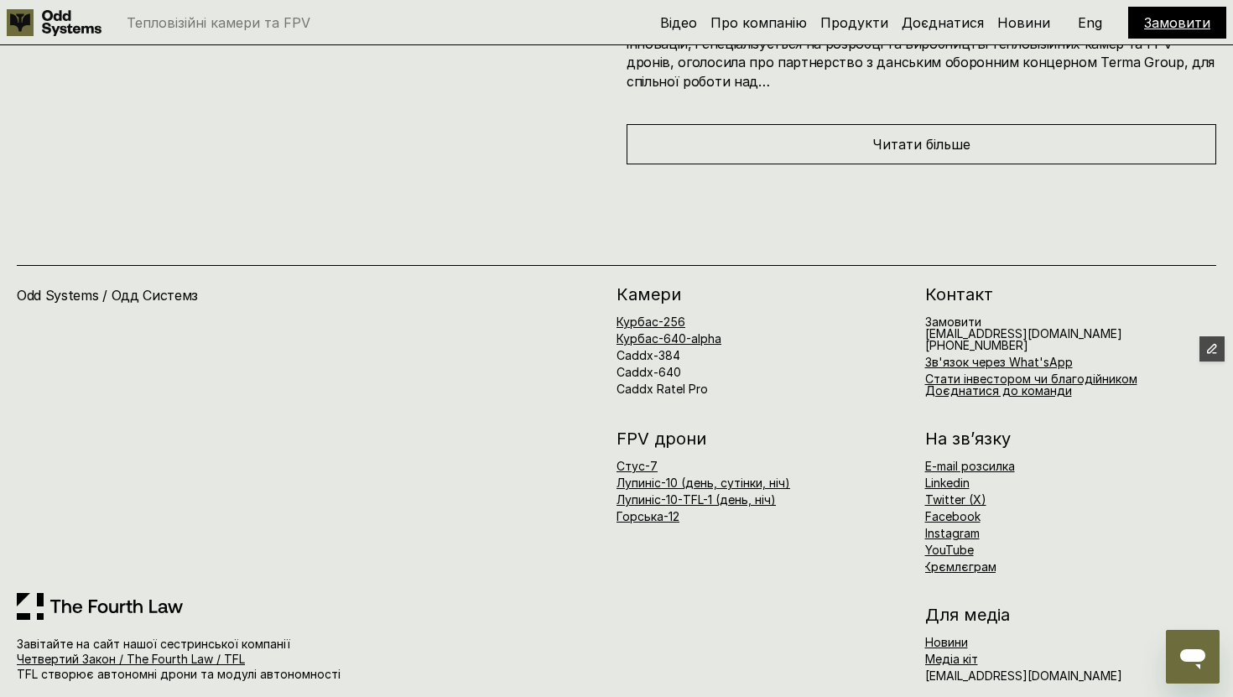
type textarea "*"
